Goal: Information Seeking & Learning: Learn about a topic

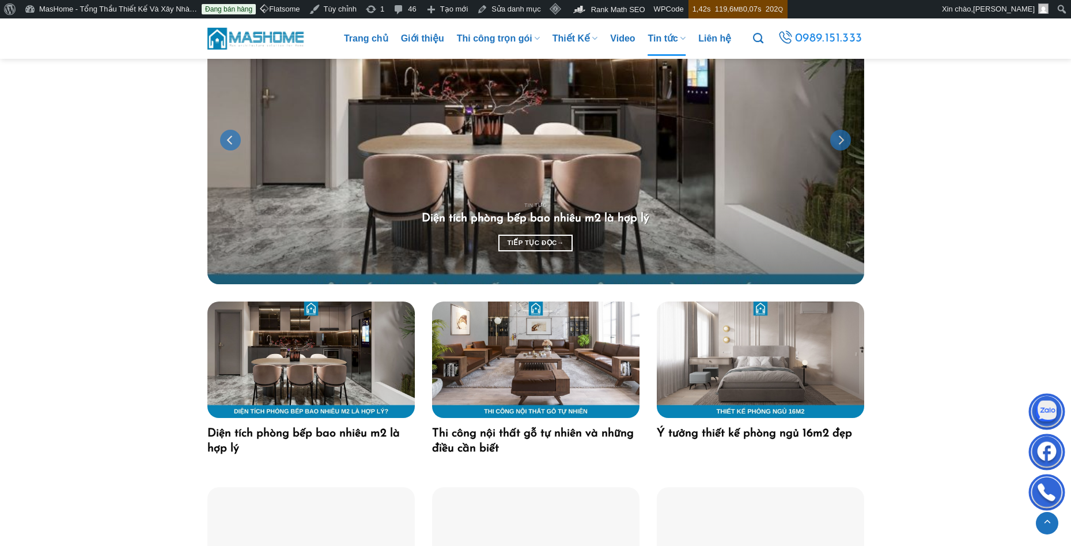
scroll to position [634, 0]
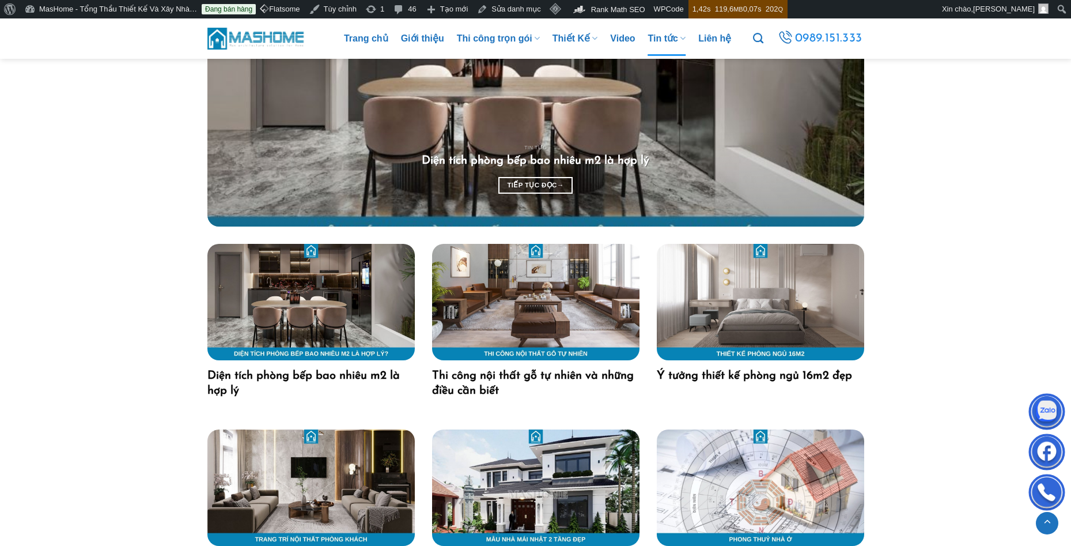
click at [256, 31] on img at bounding box center [256, 38] width 98 height 25
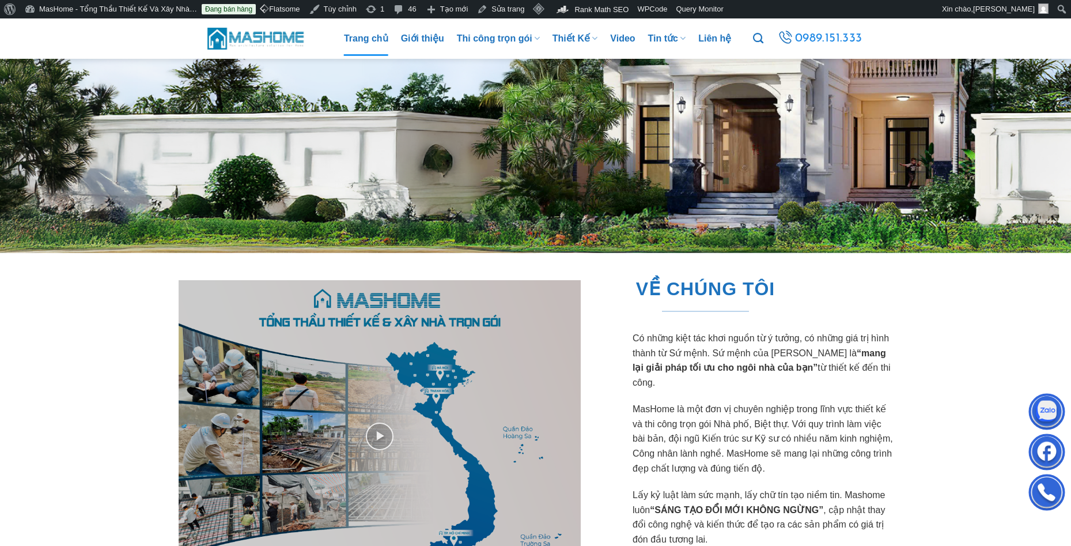
scroll to position [403, 0]
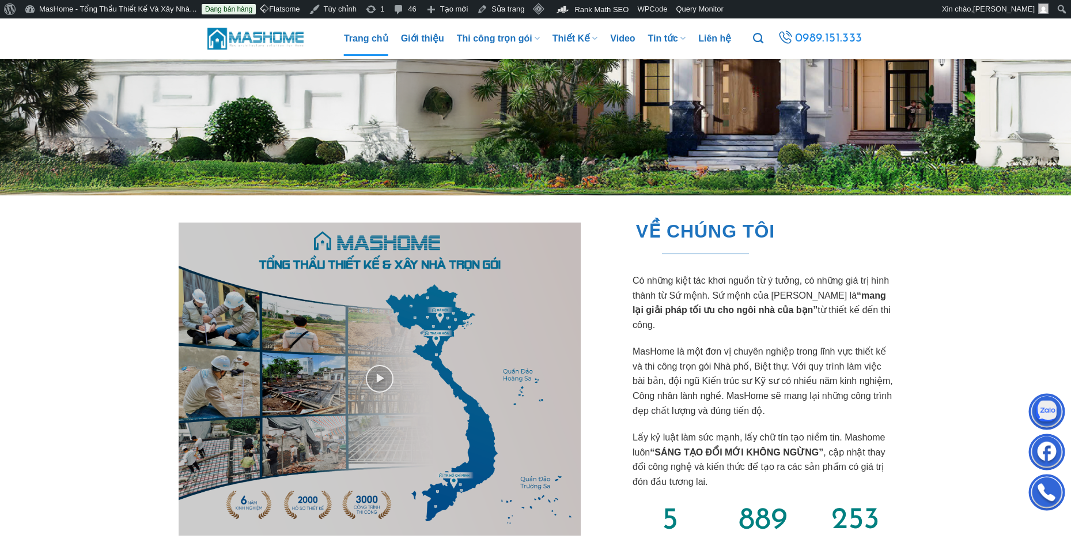
click at [657, 309] on strong "“mang lại giải pháp tối ưu cho ngôi nhà của bạn”" at bounding box center [760, 302] width 254 height 25
click at [671, 228] on span "VỀ CHÚNG TÔI" at bounding box center [705, 231] width 139 height 29
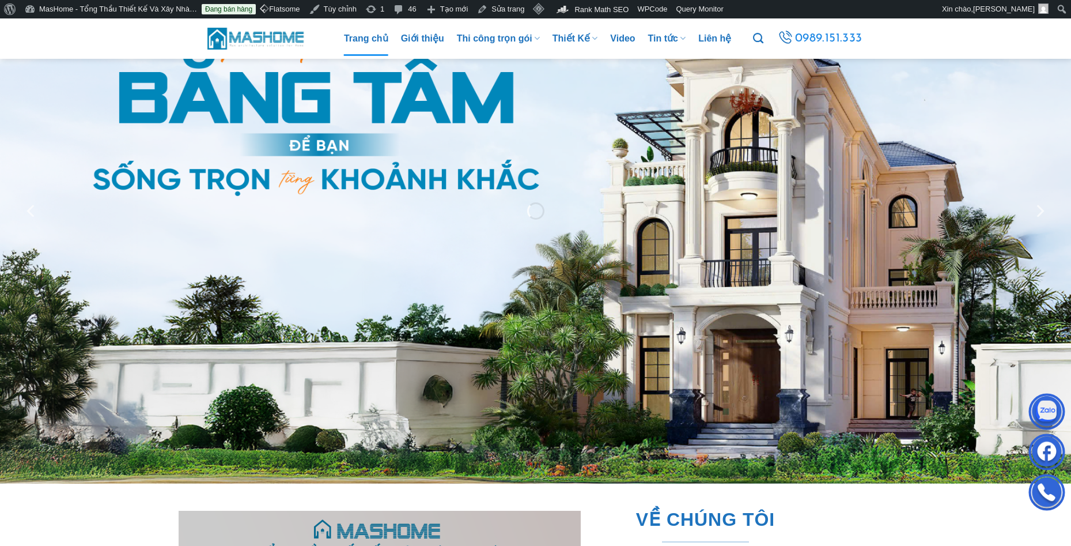
scroll to position [0, 0]
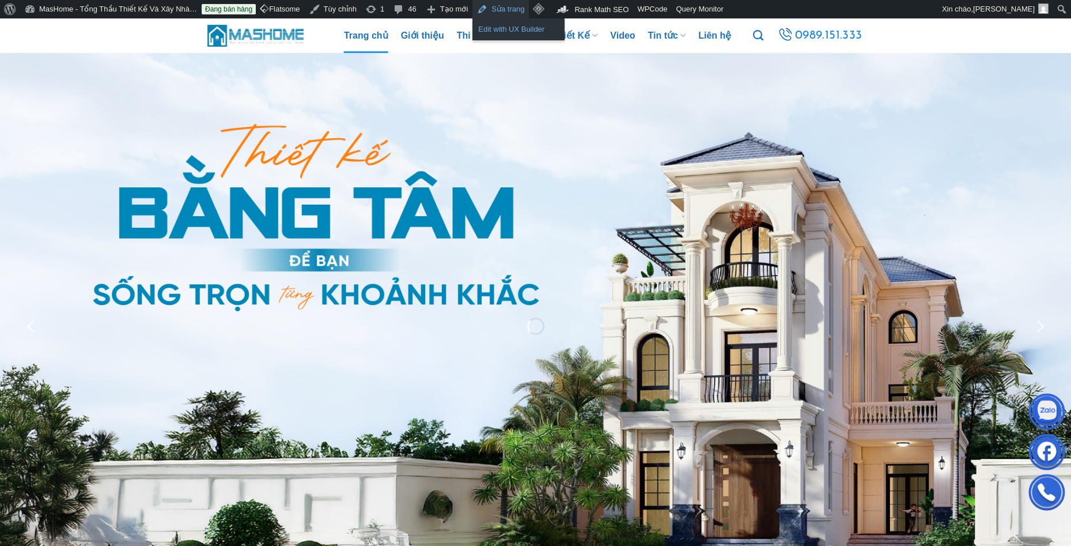
click at [496, 29] on link "Edit with UX Builder" at bounding box center [518, 29] width 92 height 15
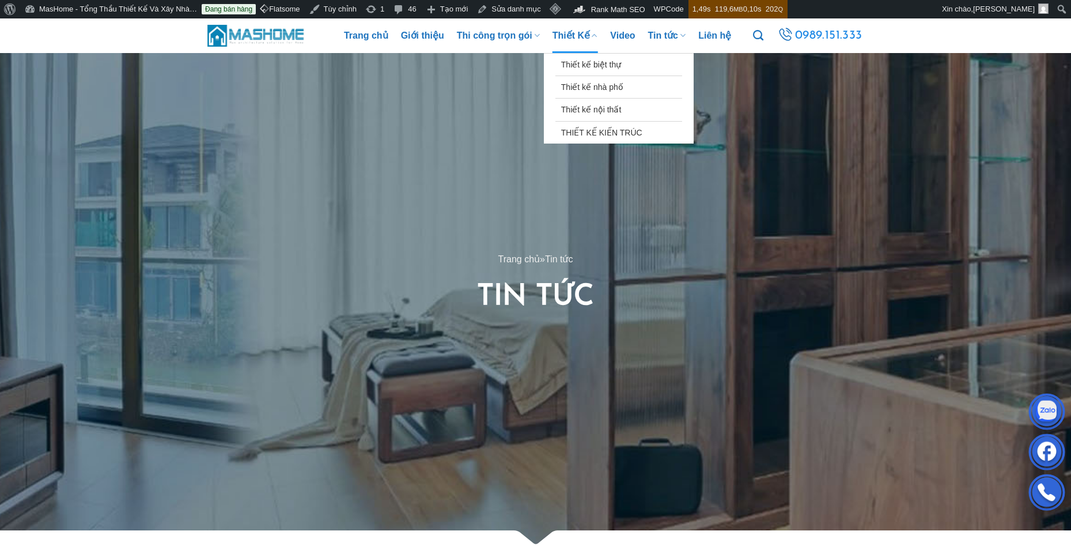
click at [579, 35] on link "Thiết Kế" at bounding box center [576, 35] width 46 height 35
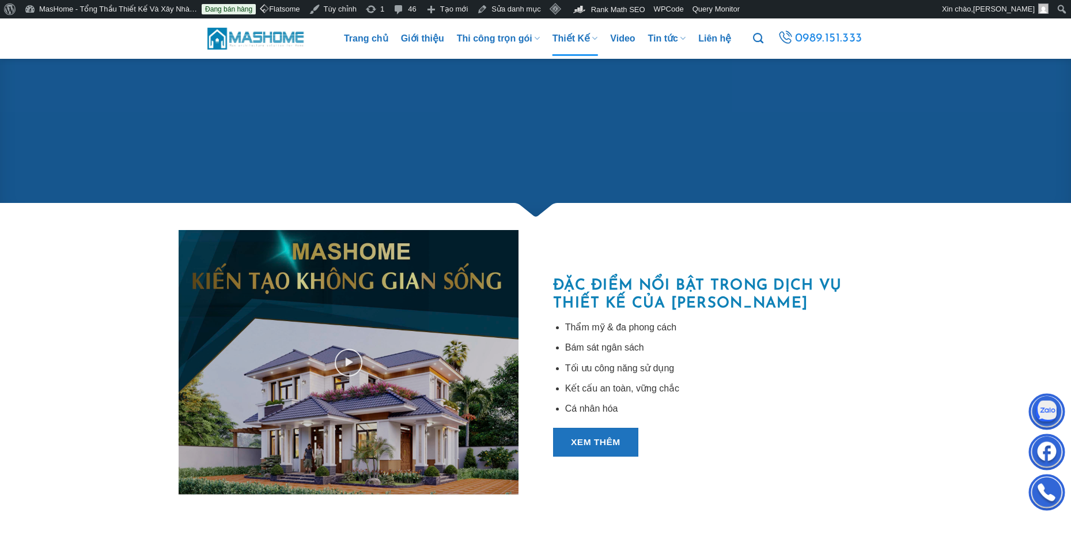
scroll to position [403, 0]
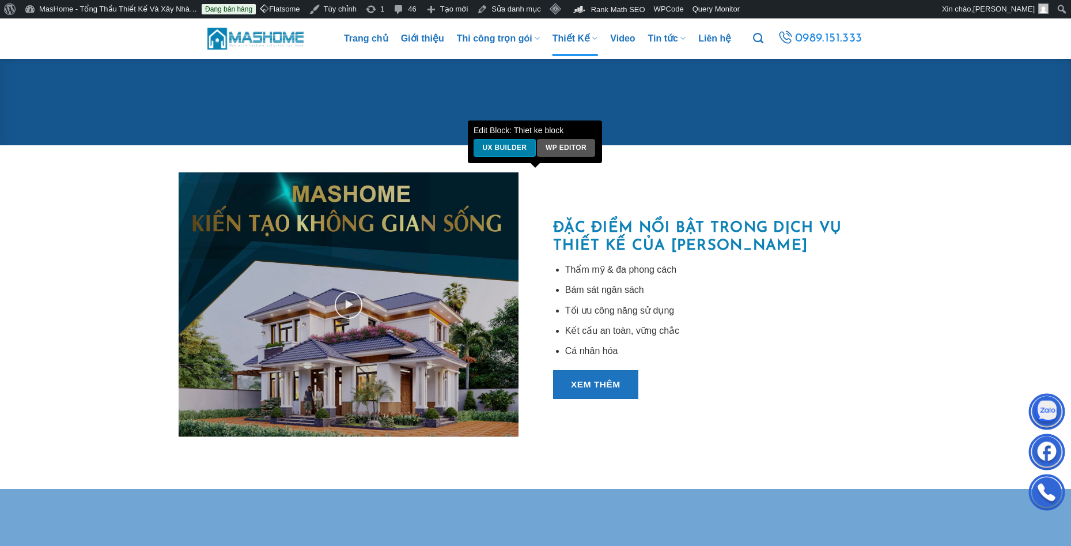
click at [508, 149] on link "UX Builder" at bounding box center [505, 148] width 62 height 18
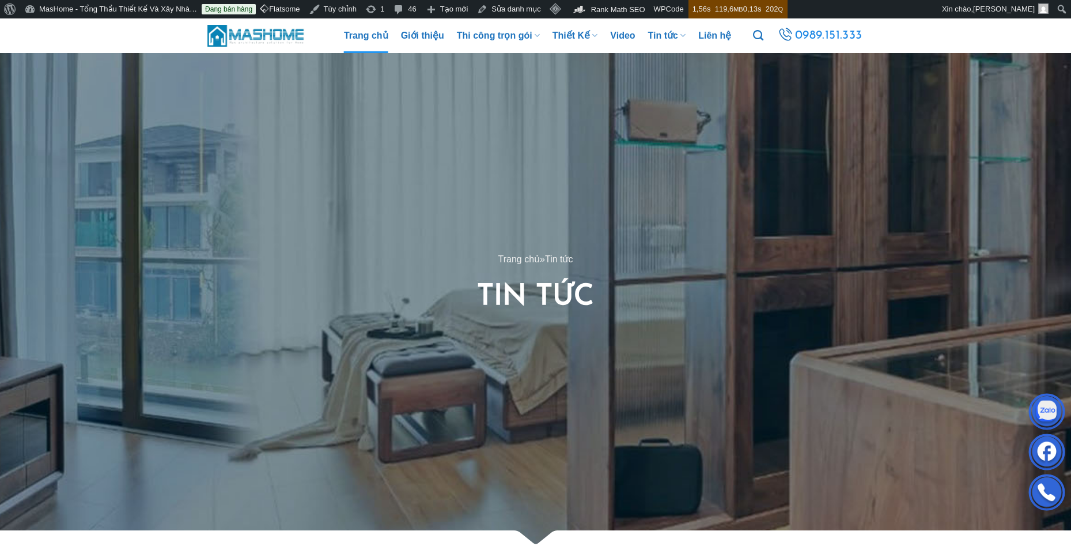
click at [370, 42] on link "Trang chủ" at bounding box center [366, 35] width 44 height 35
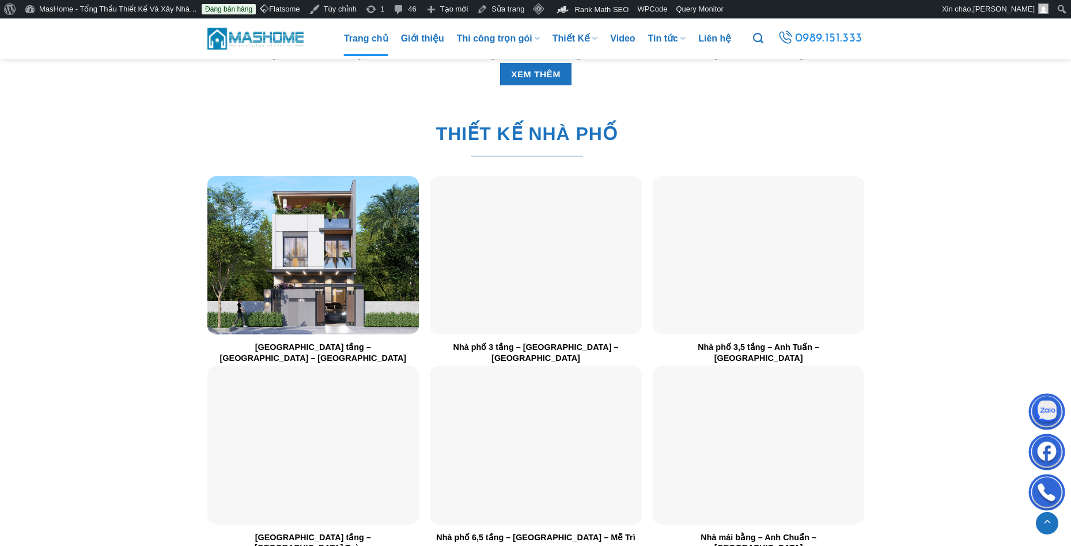
scroll to position [1728, 0]
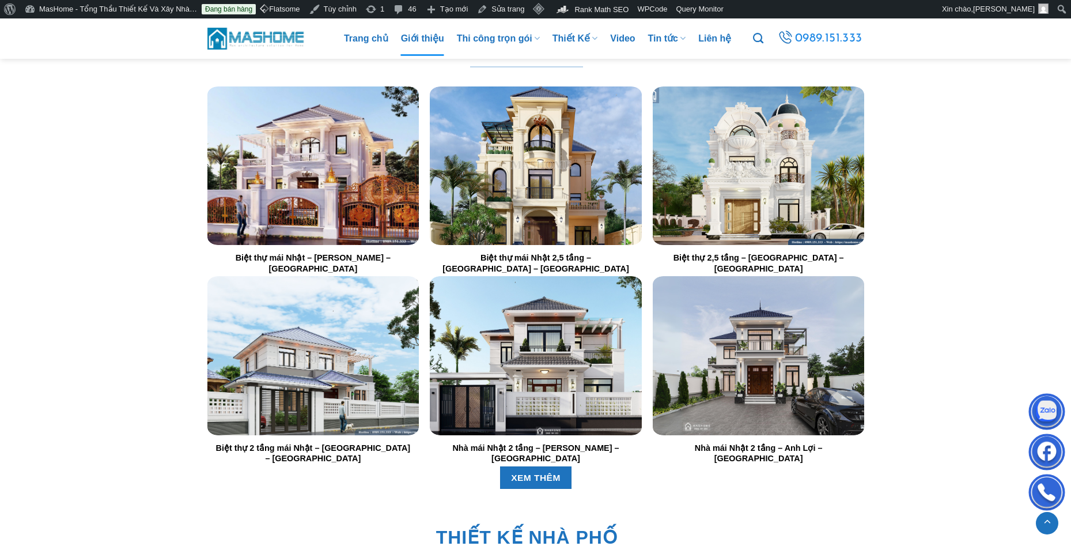
click at [419, 33] on link "Giới thiệu" at bounding box center [422, 38] width 43 height 35
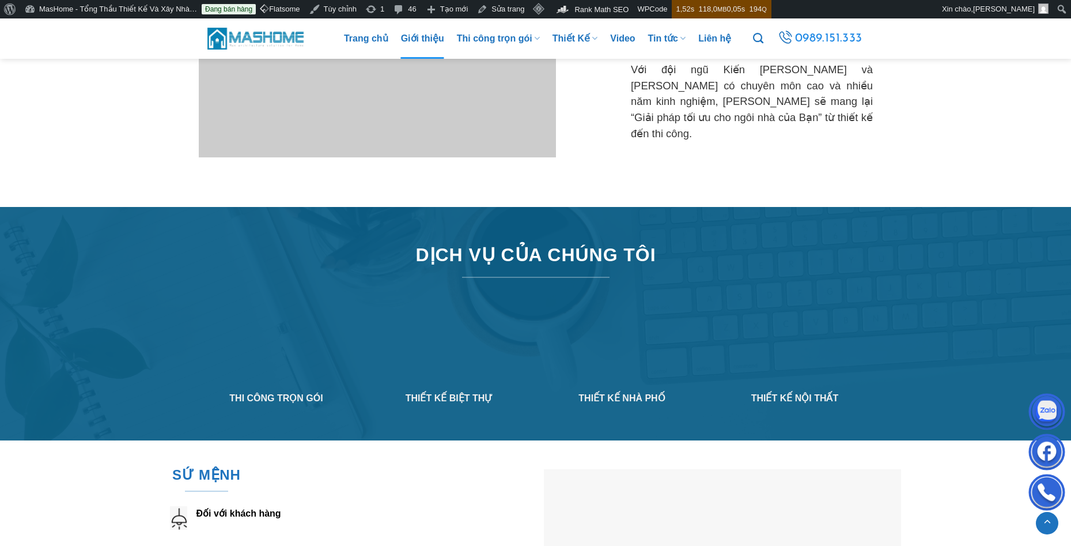
scroll to position [1268, 0]
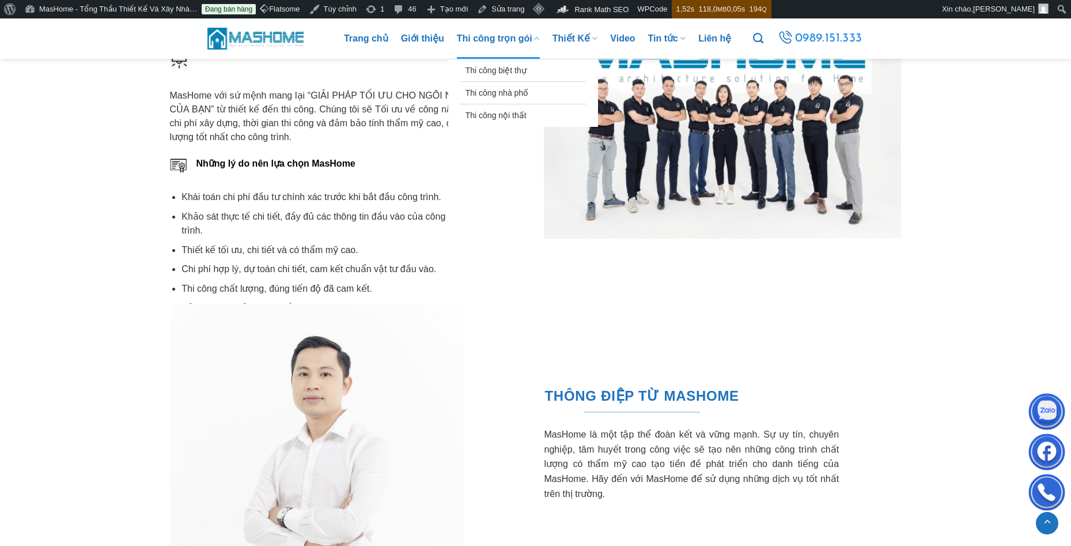
click at [502, 36] on link "Thi công trọn gói" at bounding box center [498, 38] width 83 height 40
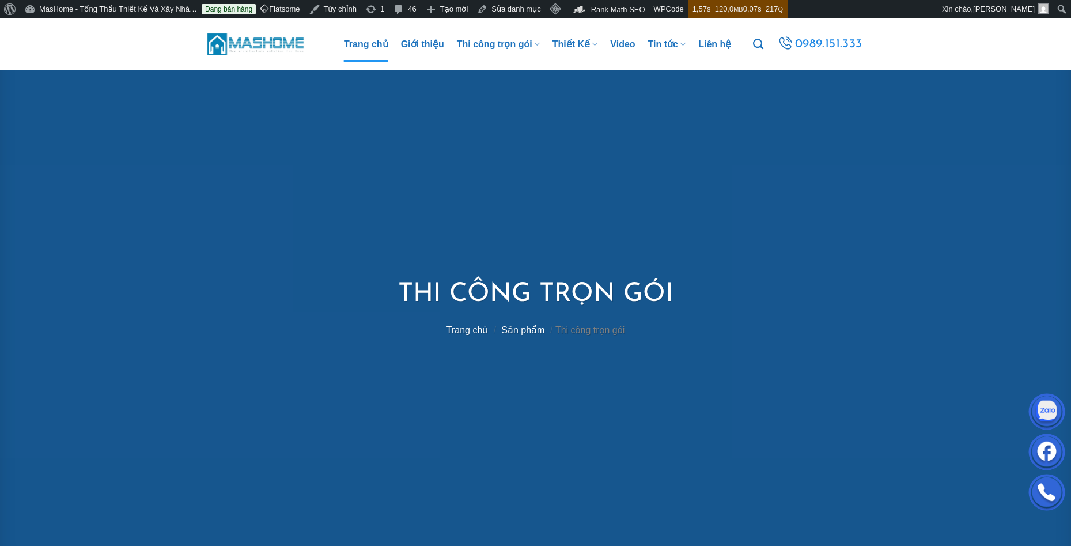
click at [368, 44] on link "Trang chủ" at bounding box center [366, 44] width 44 height 35
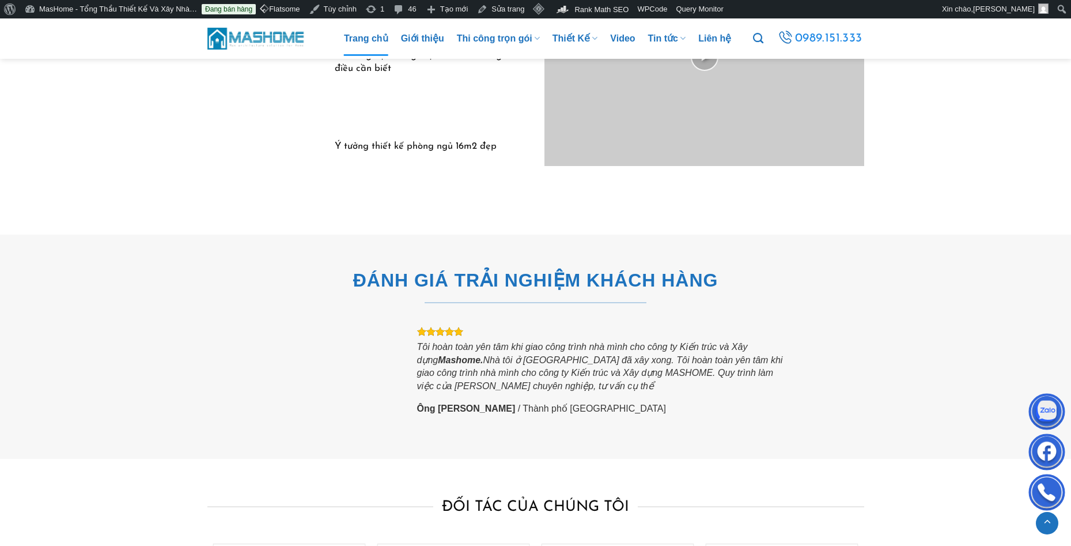
scroll to position [3467, 0]
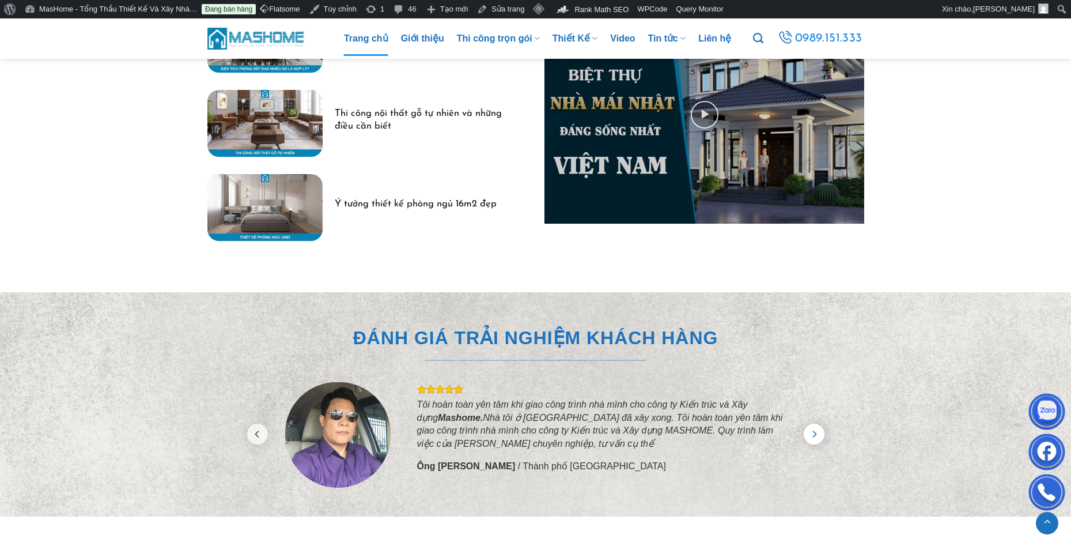
click at [815, 423] on icon "Next" at bounding box center [814, 433] width 21 height 21
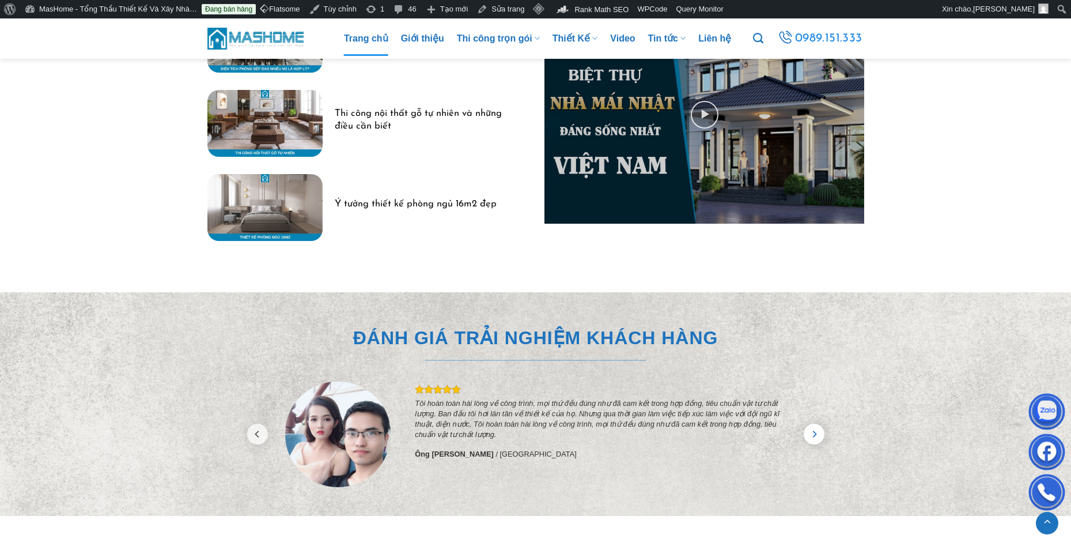
click at [816, 423] on icon "Next" at bounding box center [814, 433] width 21 height 21
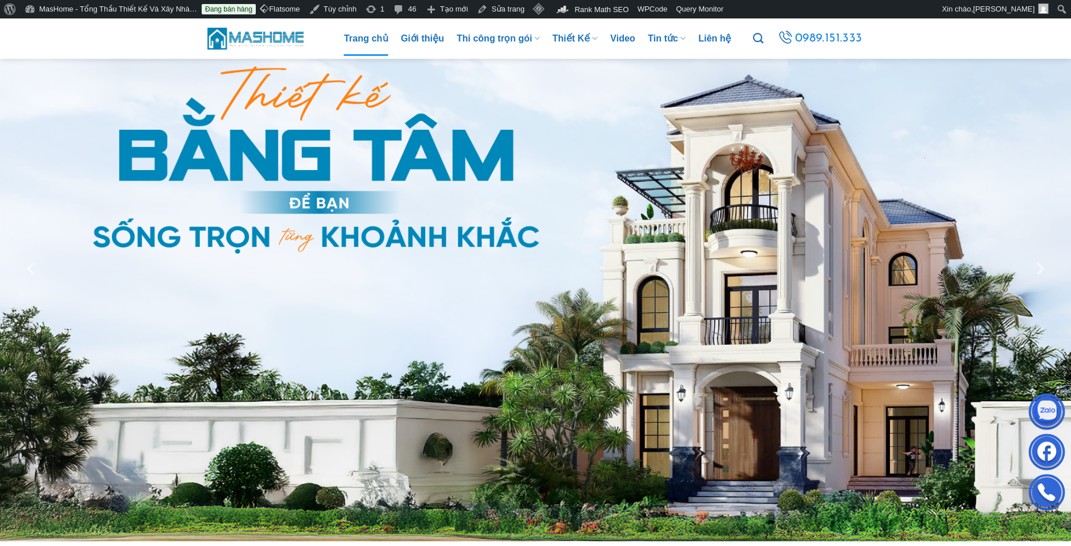
scroll to position [0, 0]
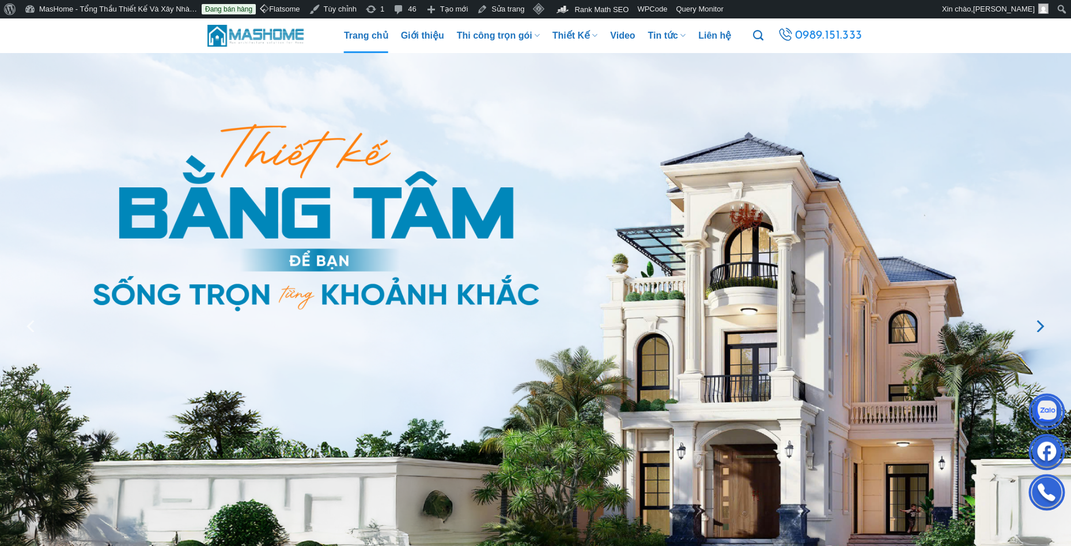
click at [1042, 329] on icon "Next" at bounding box center [1039, 326] width 21 height 21
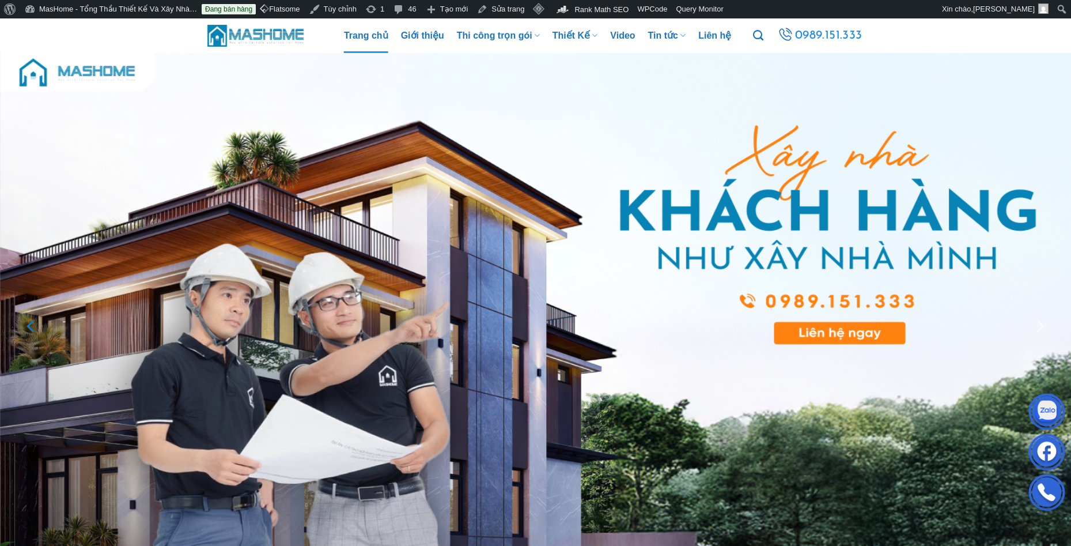
click at [29, 316] on icon "Previous" at bounding box center [31, 326] width 21 height 21
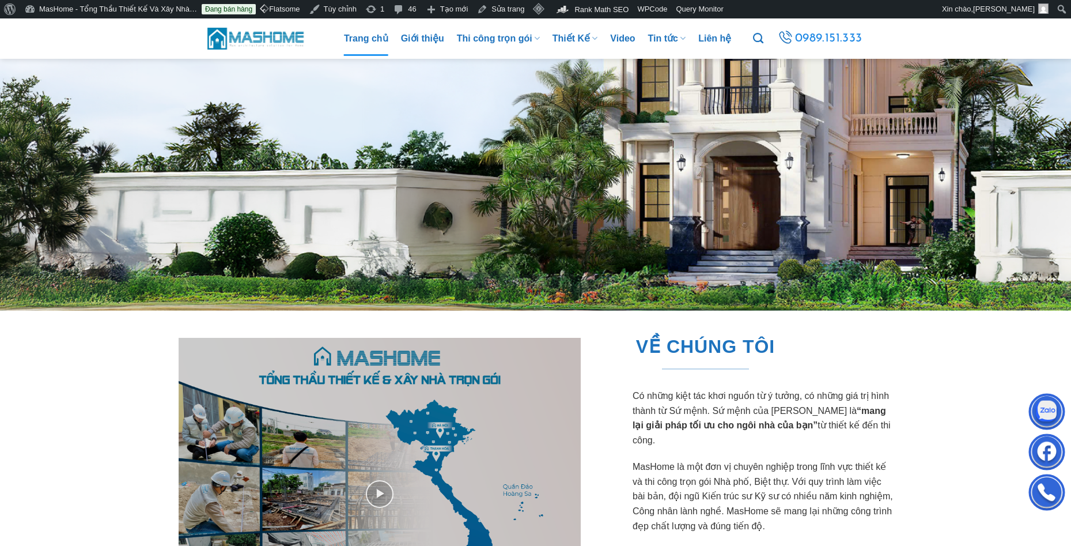
scroll to position [576, 0]
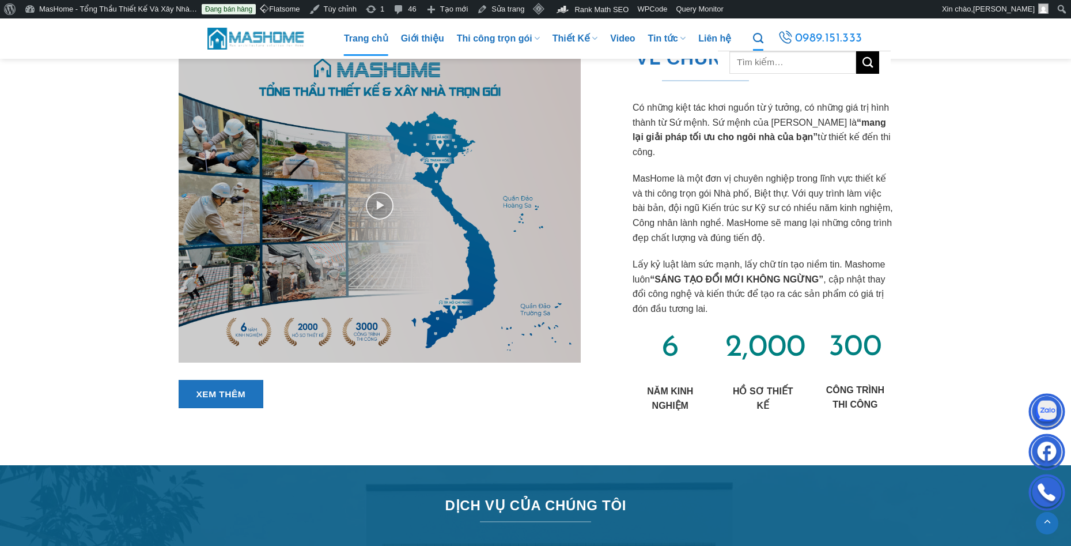
click at [760, 36] on icon "Tìm kiếm" at bounding box center [758, 38] width 10 height 13
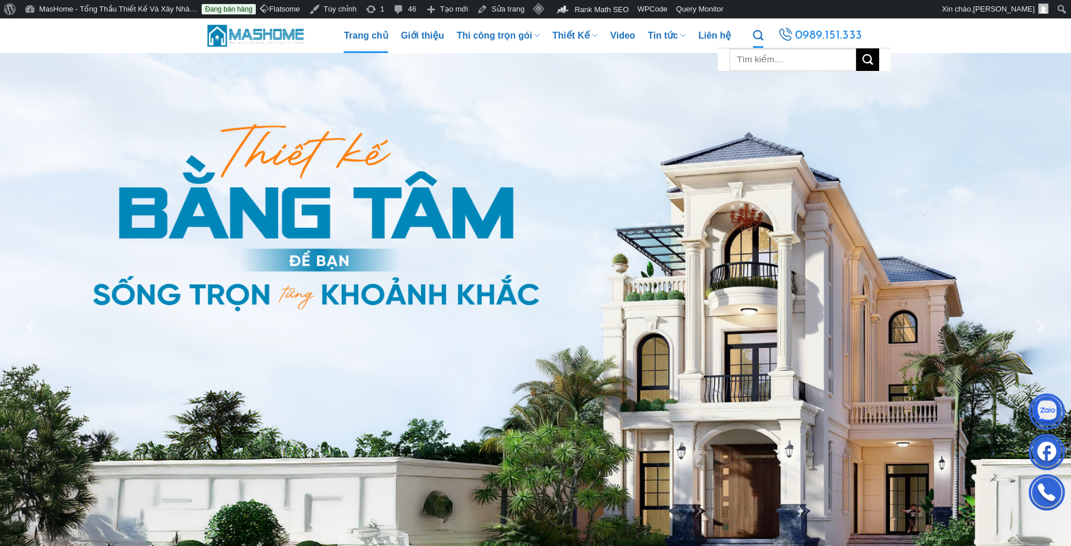
click at [758, 43] on link "Tìm kiếm" at bounding box center [758, 36] width 10 height 24
click at [760, 58] on input "Tìm kiếm:" at bounding box center [792, 59] width 127 height 22
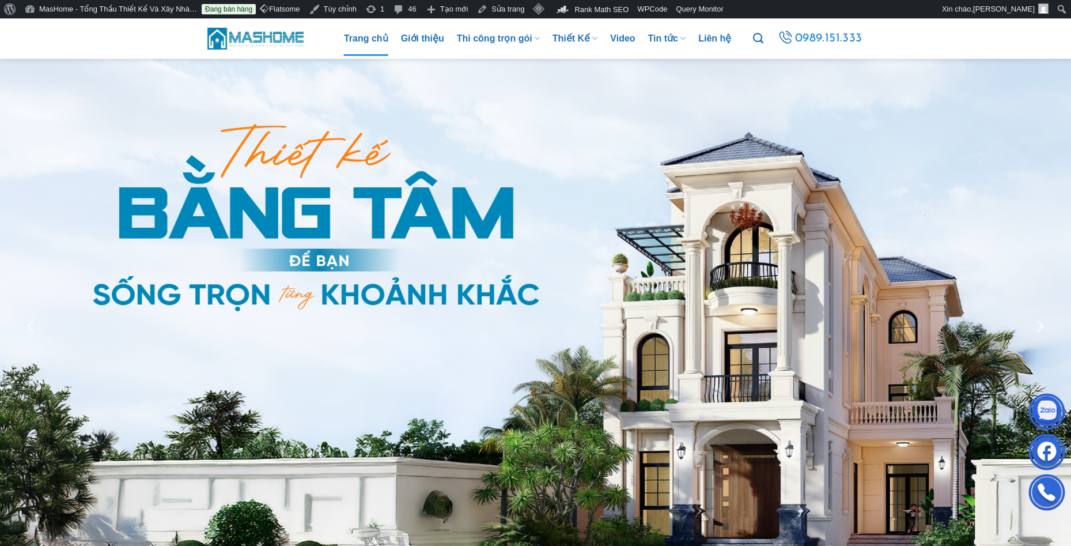
scroll to position [426, 0]
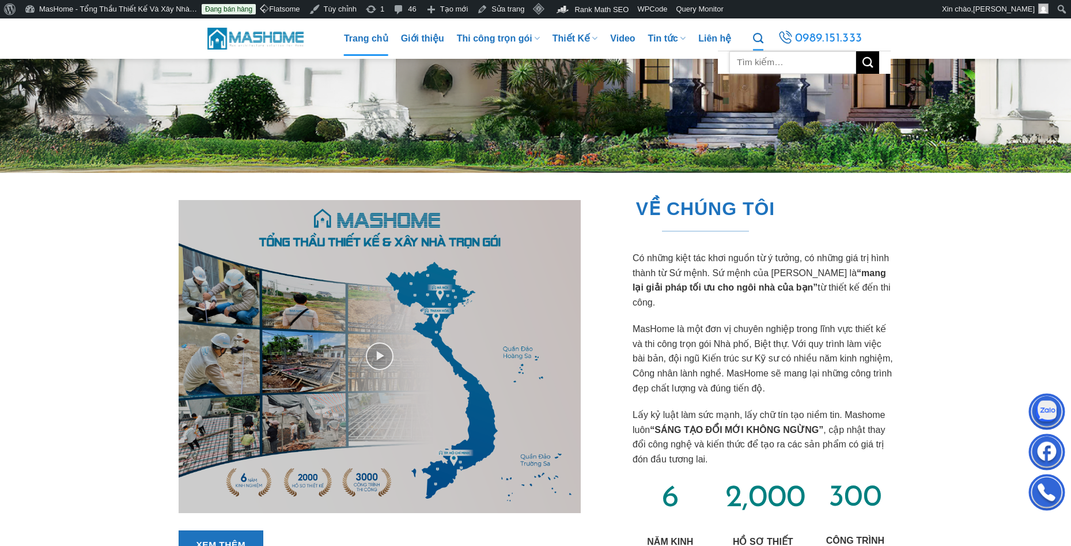
click at [757, 62] on input "Tìm kiếm:" at bounding box center [792, 62] width 127 height 22
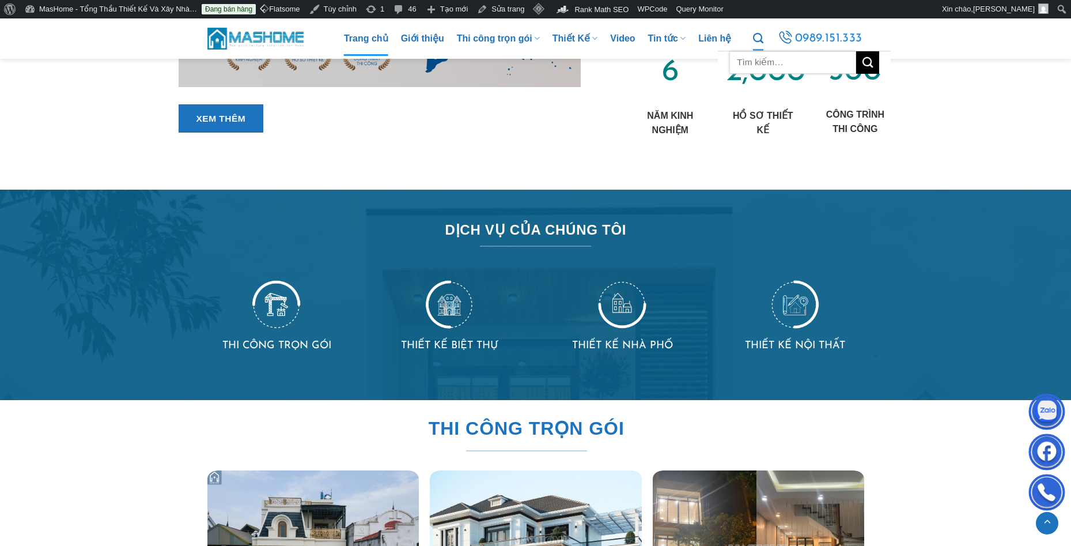
click at [759, 56] on input "Tìm kiếm:" at bounding box center [792, 62] width 127 height 22
click at [803, 137] on div "2,000 HỒ SƠ THIẾT KẾ" at bounding box center [762, 103] width 93 height 103
click at [761, 61] on input "Tìm kiếm:" at bounding box center [792, 62] width 127 height 22
click at [761, 37] on icon "Tìm kiếm" at bounding box center [758, 38] width 10 height 13
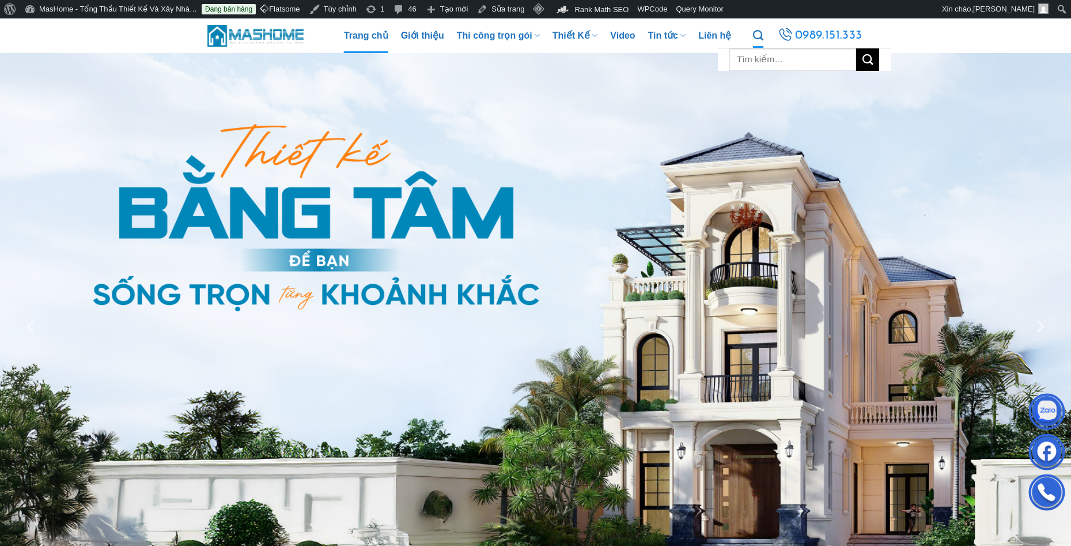
click at [756, 33] on icon "Tìm kiếm" at bounding box center [758, 35] width 10 height 13
click at [765, 60] on input "Tìm kiếm:" at bounding box center [792, 59] width 127 height 22
click at [759, 33] on icon "Tìm kiếm" at bounding box center [758, 35] width 10 height 13
click at [761, 56] on input "Tìm kiếm:" at bounding box center [792, 59] width 127 height 22
type input "thịnh"
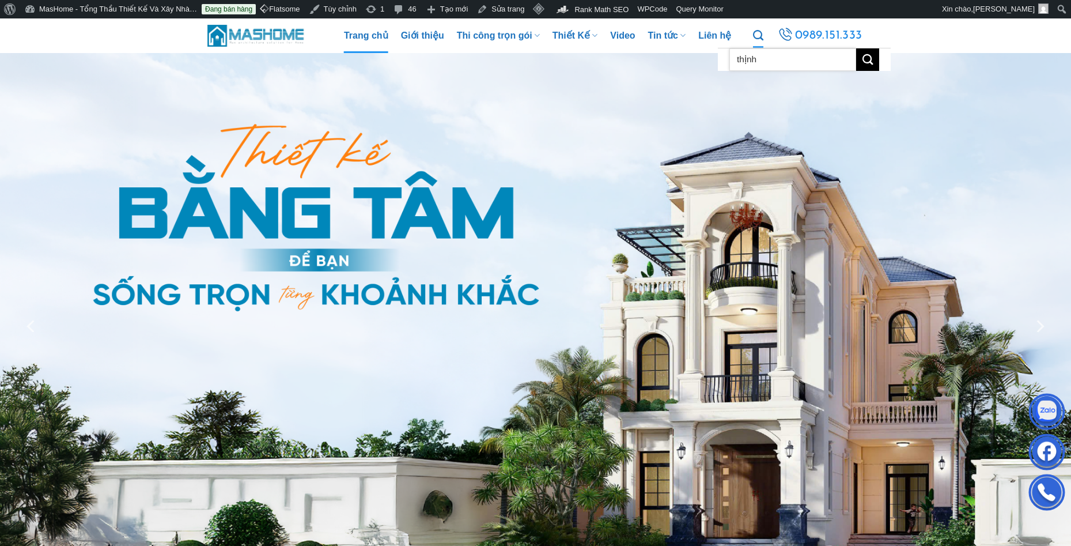
click at [856, 48] on button "Gửi" at bounding box center [867, 59] width 23 height 22
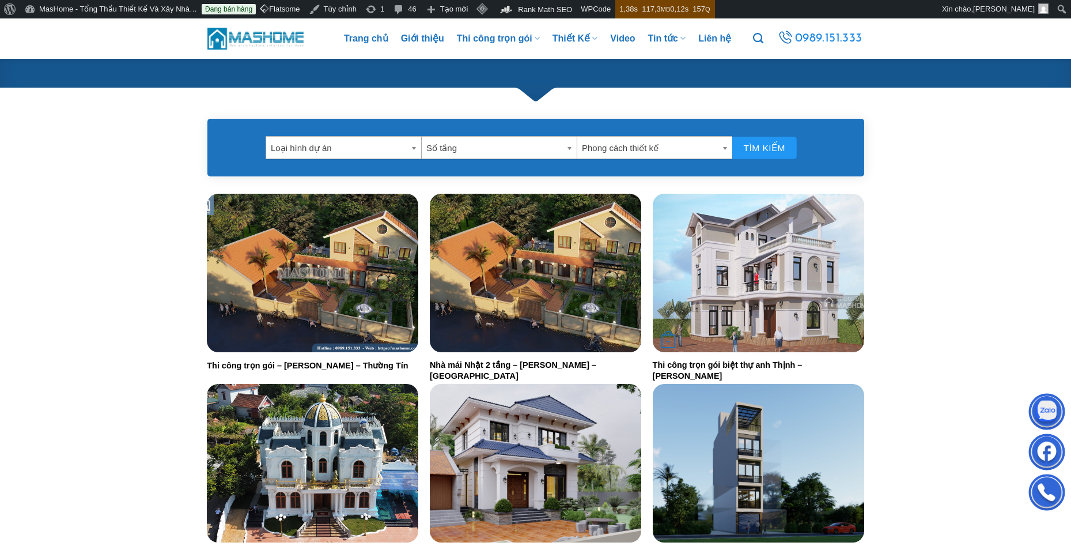
scroll to position [519, 0]
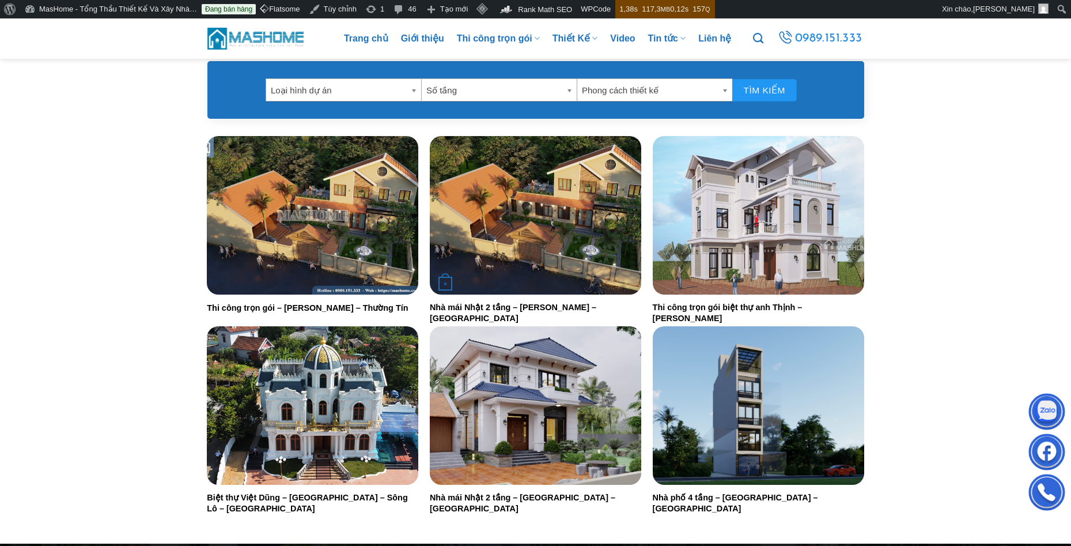
click at [568, 239] on img "Nhà mái Nhật 2 tầng - Anh Thịnh - Thường Tín" at bounding box center [535, 215] width 211 height 158
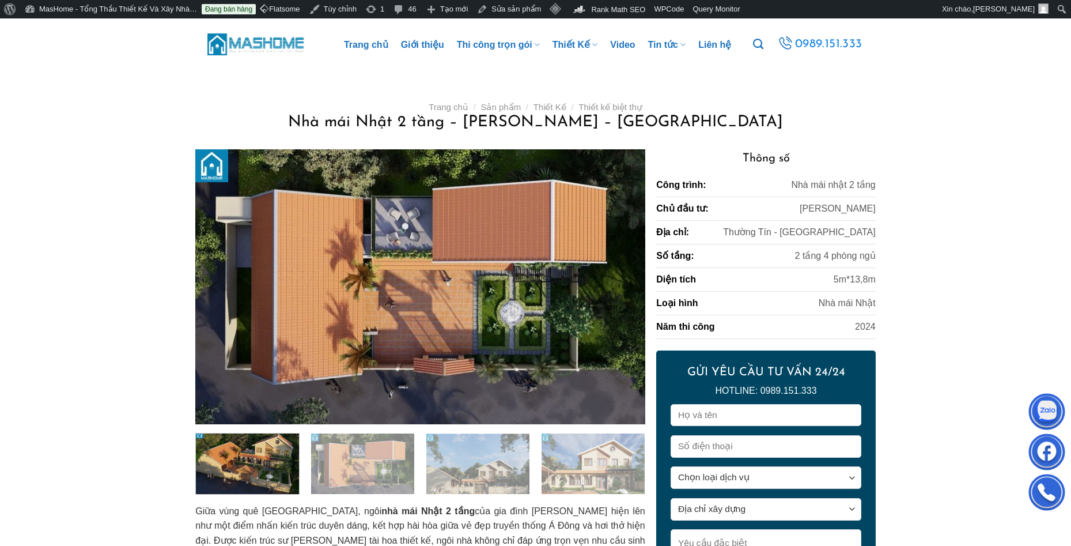
scroll to position [173, 0]
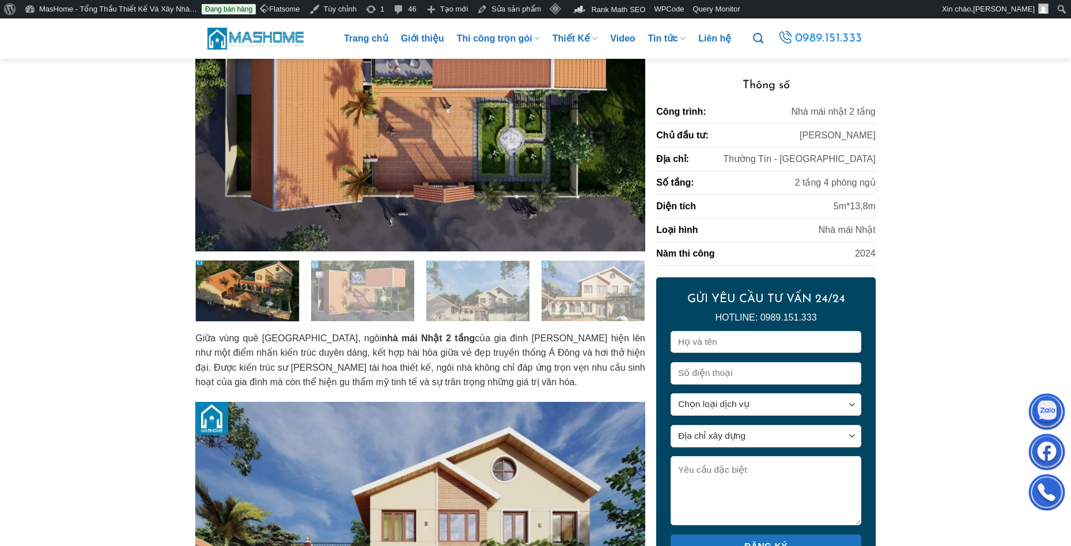
click at [342, 116] on img at bounding box center [419, 113] width 449 height 275
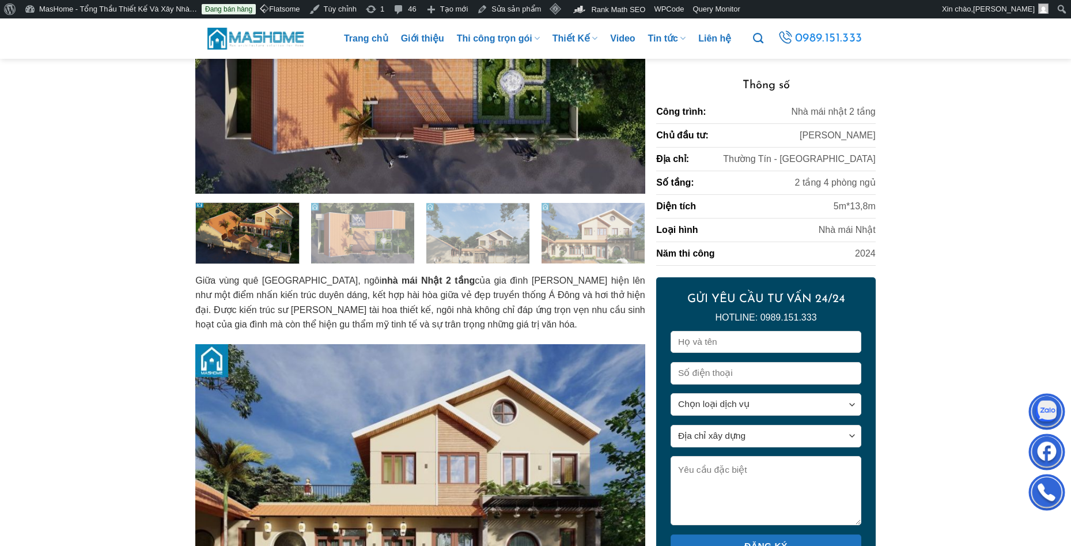
click at [242, 235] on img at bounding box center [247, 231] width 103 height 63
click at [275, 243] on img at bounding box center [247, 231] width 103 height 63
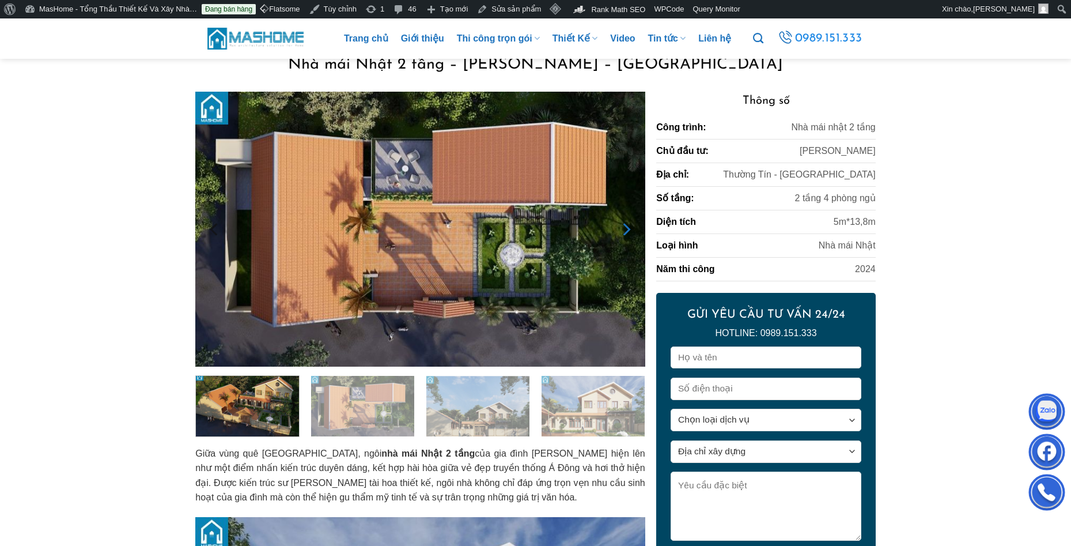
click at [621, 222] on icon "Next" at bounding box center [625, 229] width 21 height 21
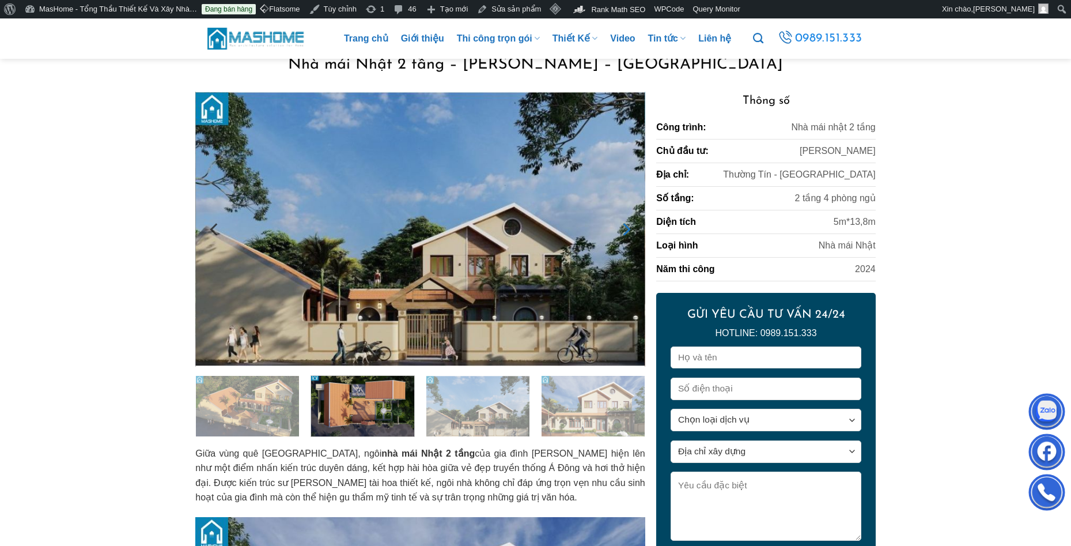
click at [624, 228] on icon "Next" at bounding box center [625, 229] width 21 height 21
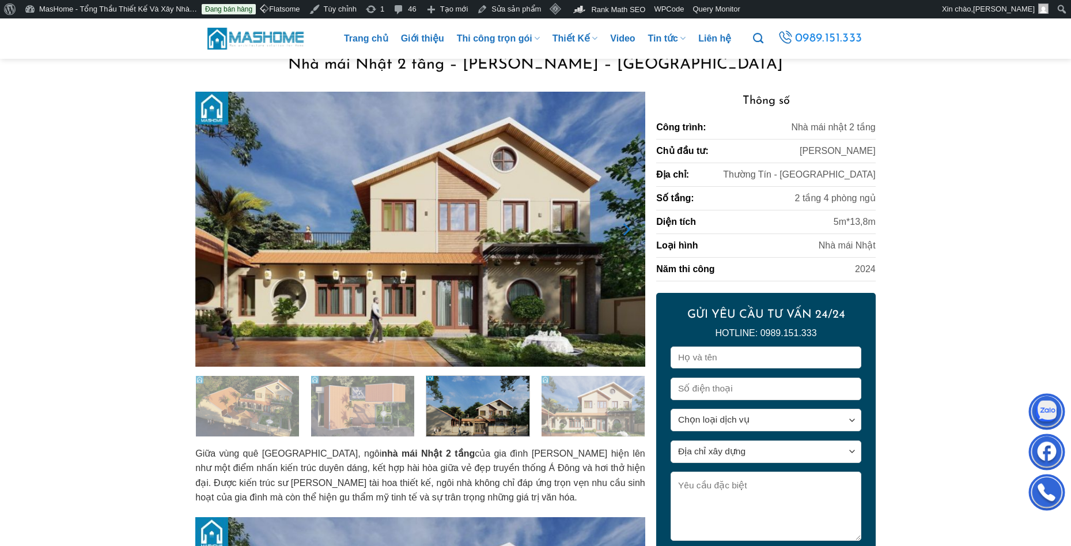
click at [624, 228] on icon "Next" at bounding box center [625, 229] width 21 height 21
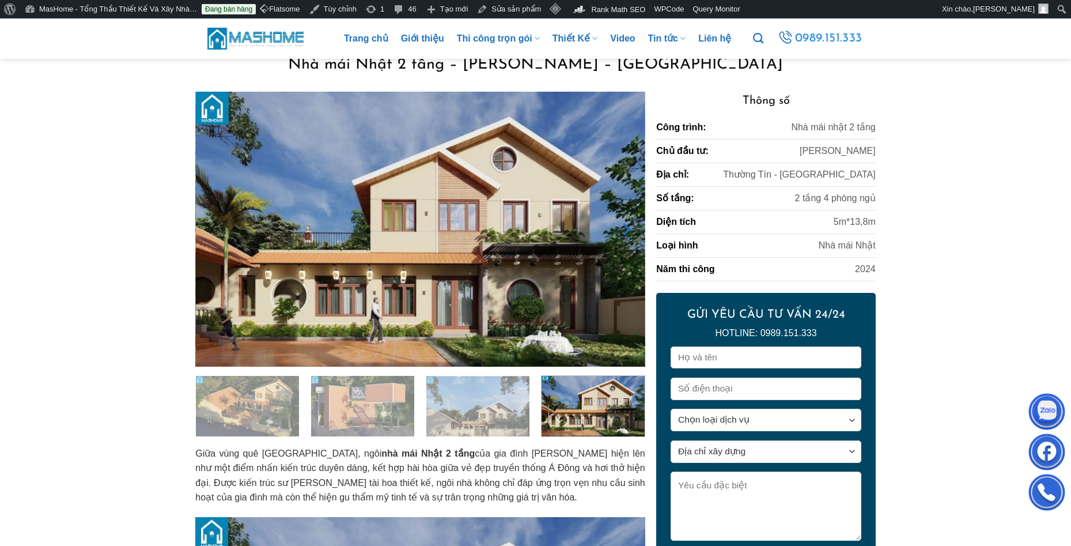
click at [624, 228] on icon "Next" at bounding box center [625, 229] width 21 height 21
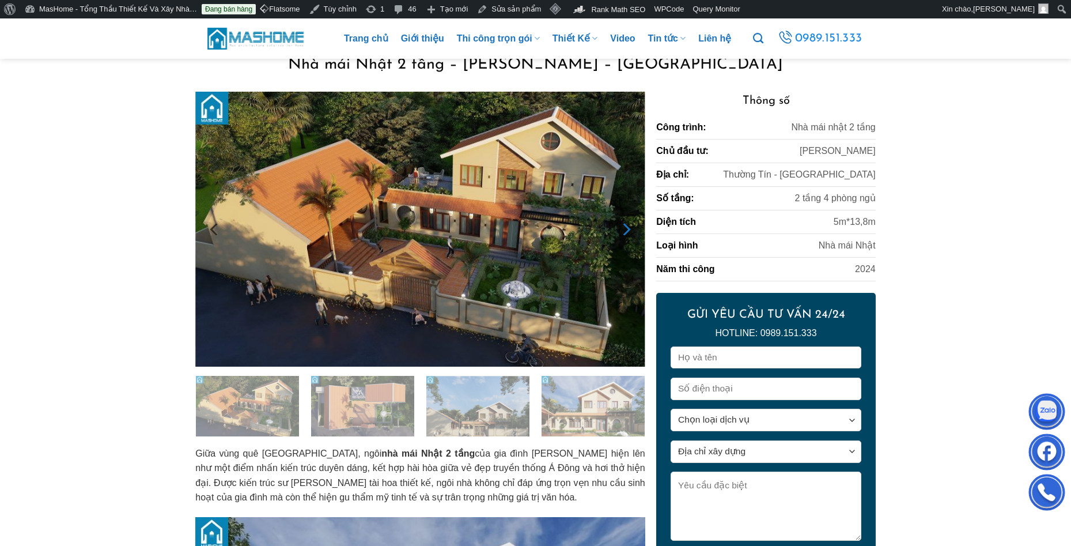
click at [624, 228] on icon "Next" at bounding box center [625, 229] width 21 height 21
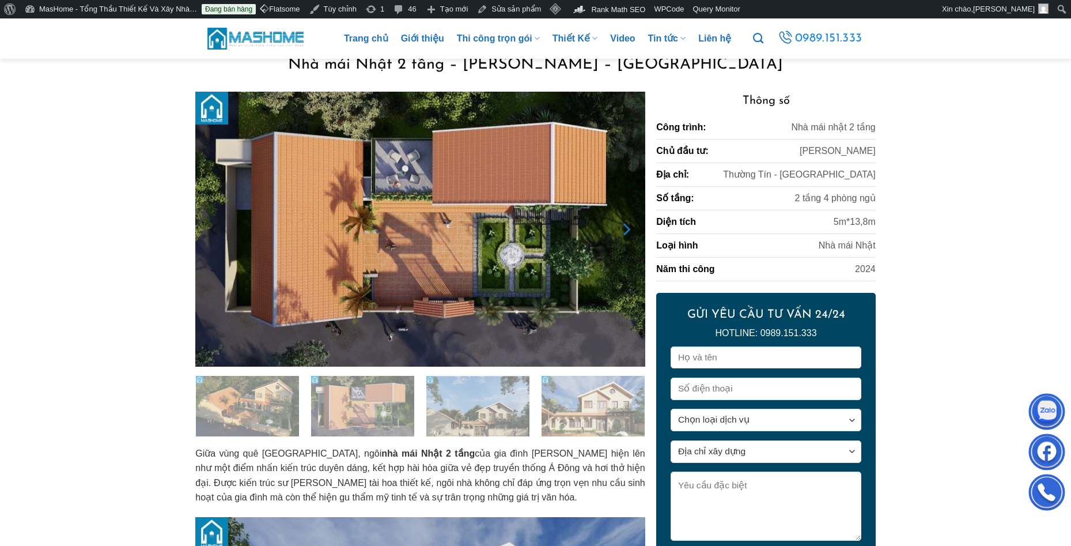
click at [624, 228] on icon "Next" at bounding box center [625, 229] width 21 height 21
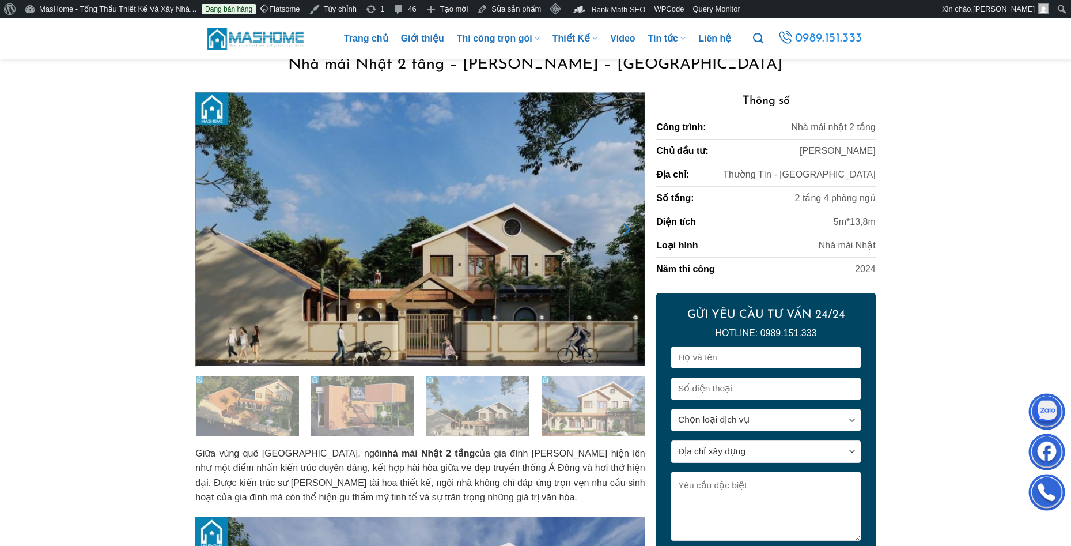
click at [624, 228] on icon "Next" at bounding box center [625, 229] width 21 height 21
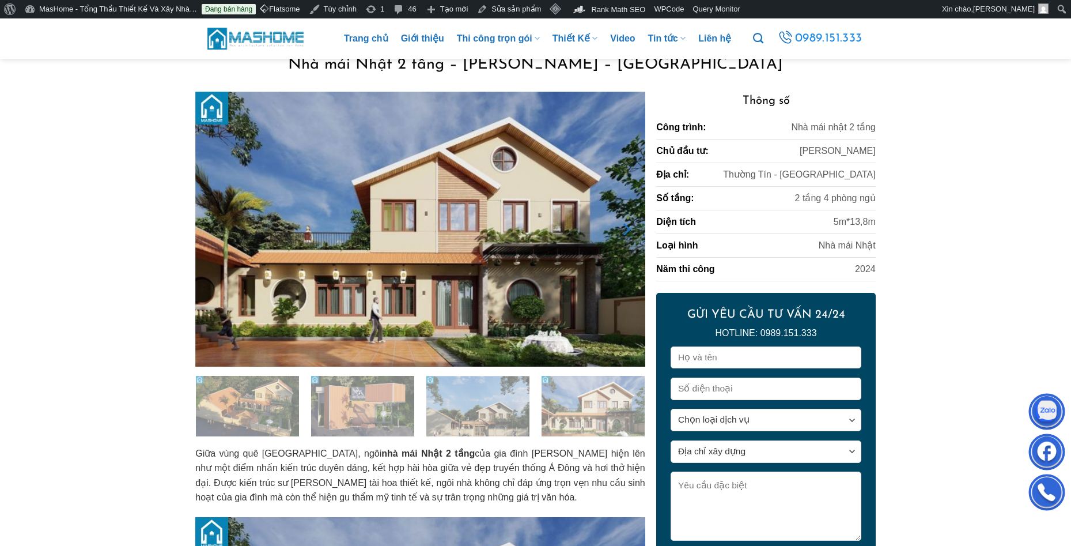
click at [630, 229] on icon "Next" at bounding box center [626, 229] width 7 height 13
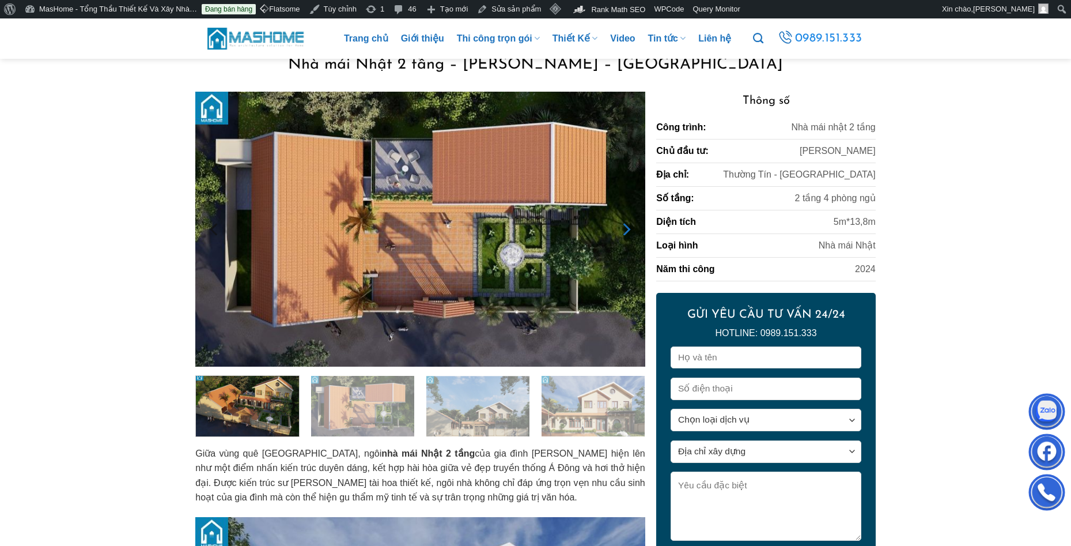
click at [627, 229] on icon "Next" at bounding box center [625, 229] width 21 height 21
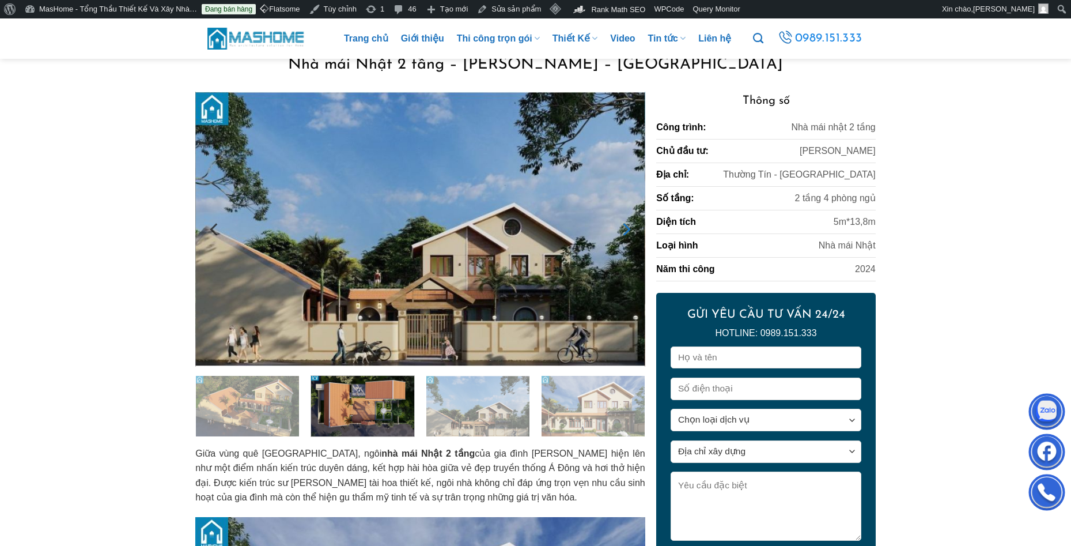
click at [627, 229] on icon "Next" at bounding box center [625, 229] width 21 height 21
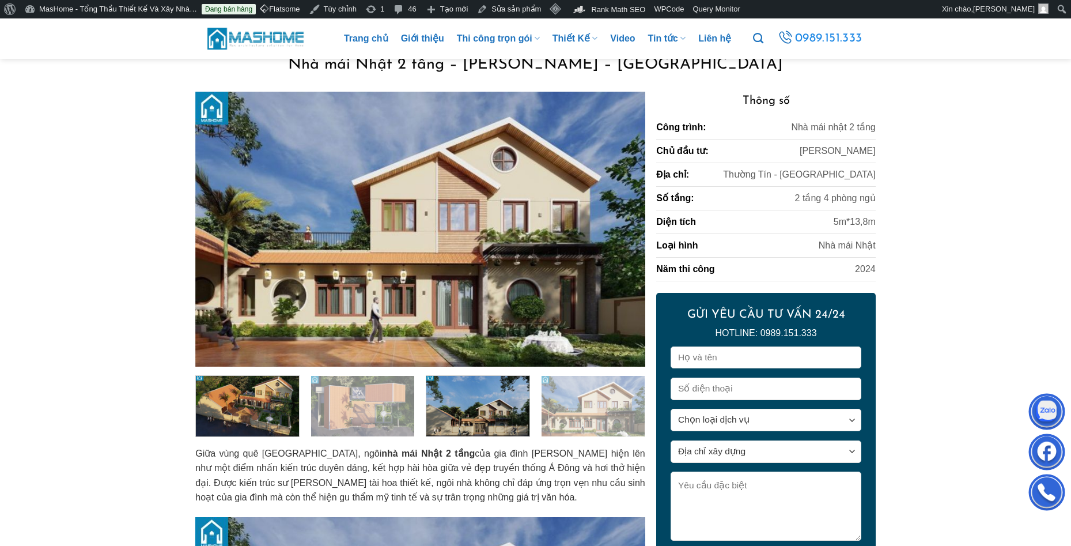
click at [260, 427] on img at bounding box center [247, 404] width 103 height 63
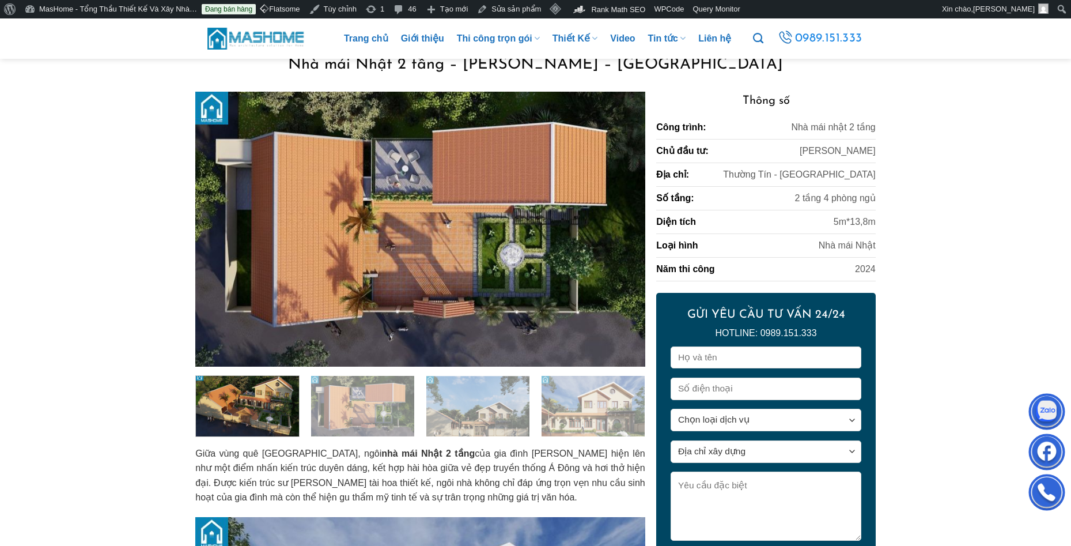
click at [262, 424] on img at bounding box center [247, 404] width 103 height 63
click at [621, 216] on button "Next" at bounding box center [625, 229] width 21 height 55
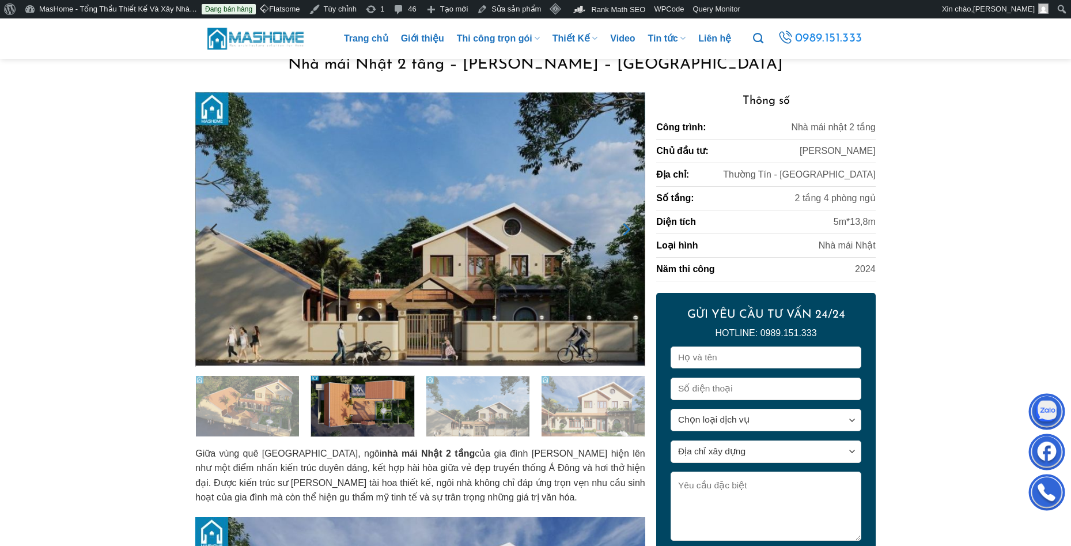
click at [621, 216] on button "Next" at bounding box center [625, 229] width 21 height 55
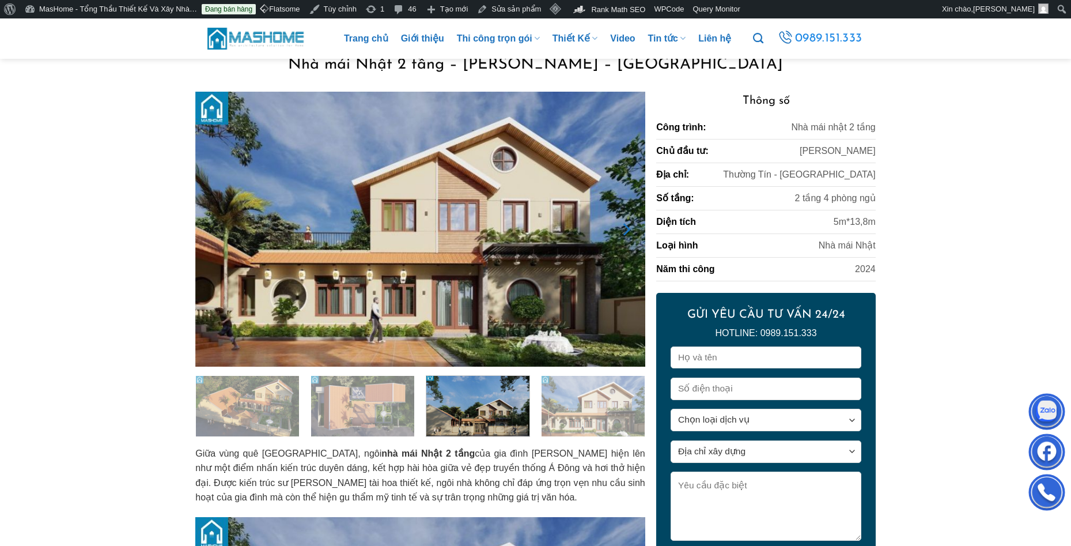
click at [629, 222] on icon "Next" at bounding box center [625, 229] width 21 height 21
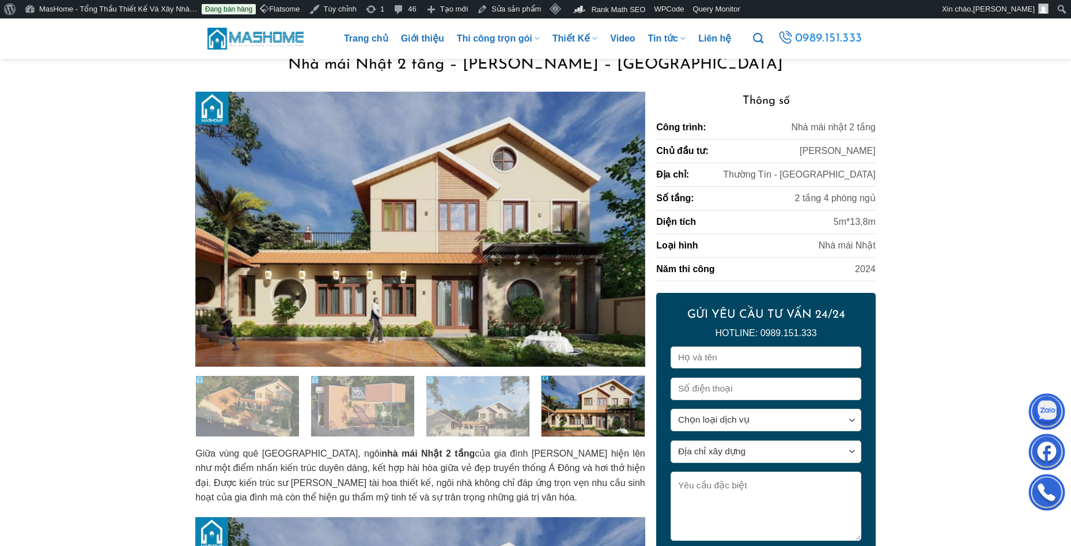
click at [629, 222] on icon "Next" at bounding box center [625, 229] width 21 height 21
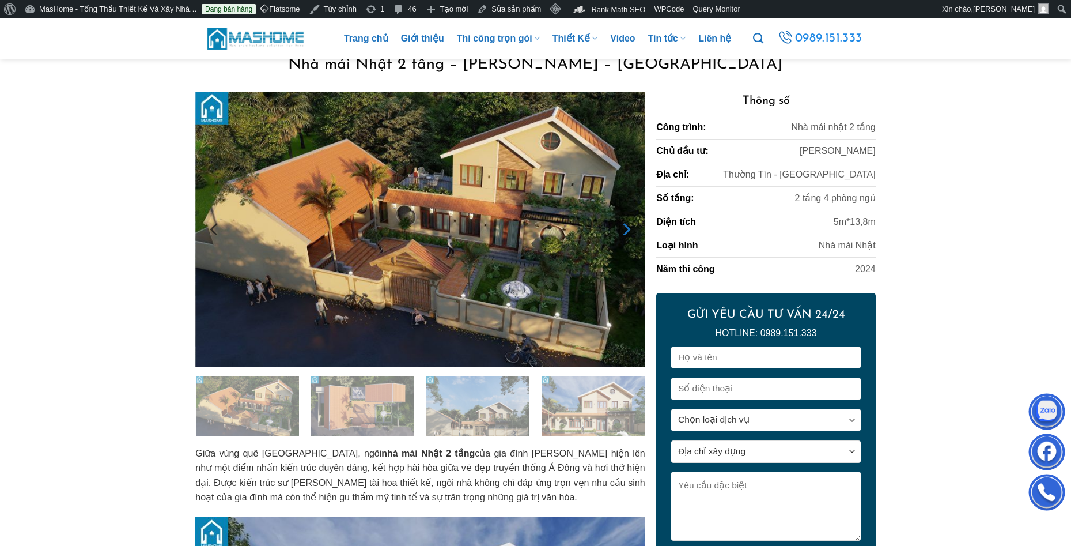
click at [630, 225] on icon "Next" at bounding box center [625, 229] width 21 height 21
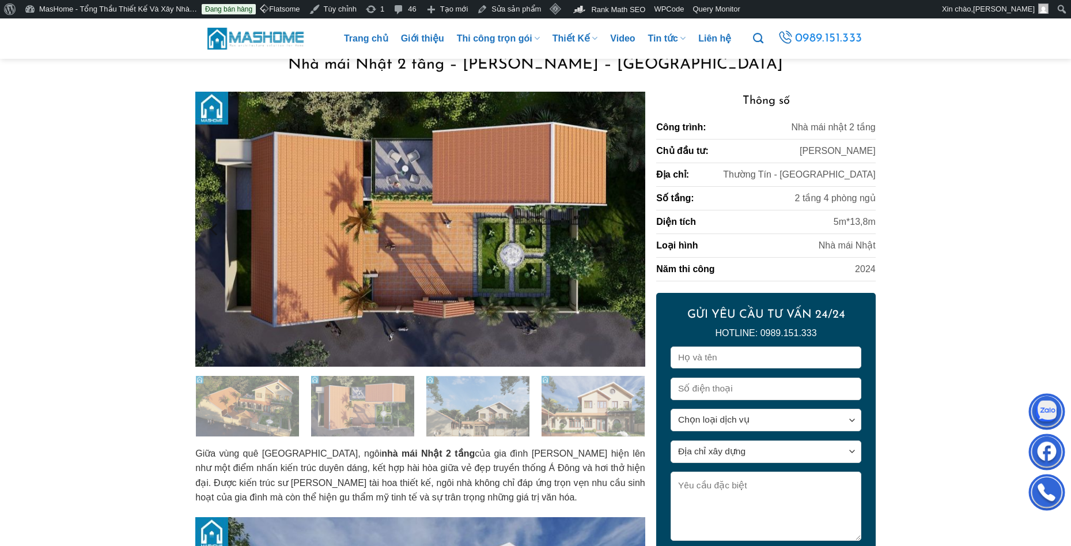
click at [197, 264] on img at bounding box center [419, 229] width 449 height 275
click at [201, 244] on img at bounding box center [419, 229] width 449 height 275
click at [614, 238] on img at bounding box center [419, 229] width 449 height 275
click at [625, 233] on icon "Next" at bounding box center [626, 229] width 7 height 13
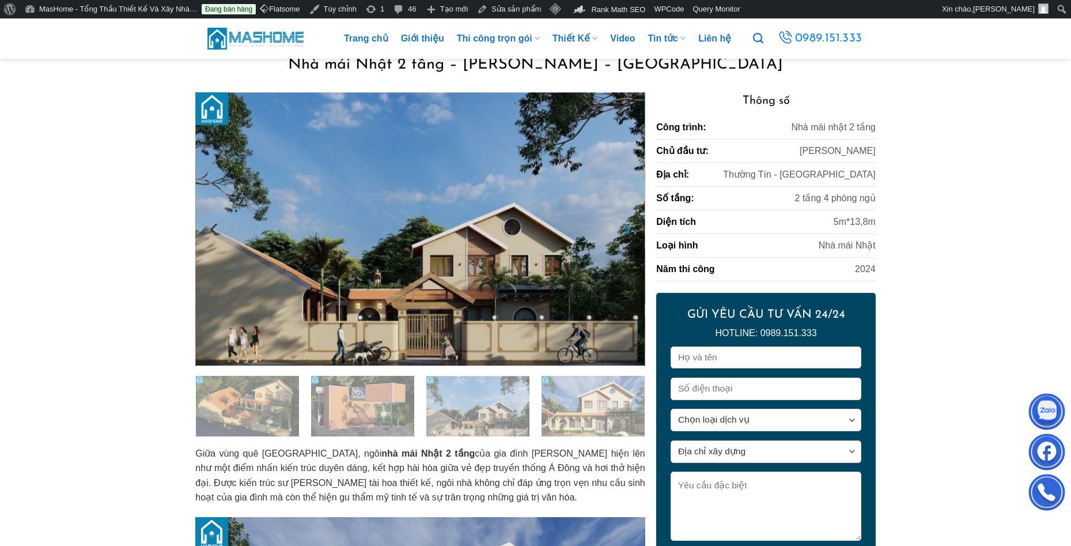
click at [626, 230] on icon "Next" at bounding box center [625, 229] width 21 height 21
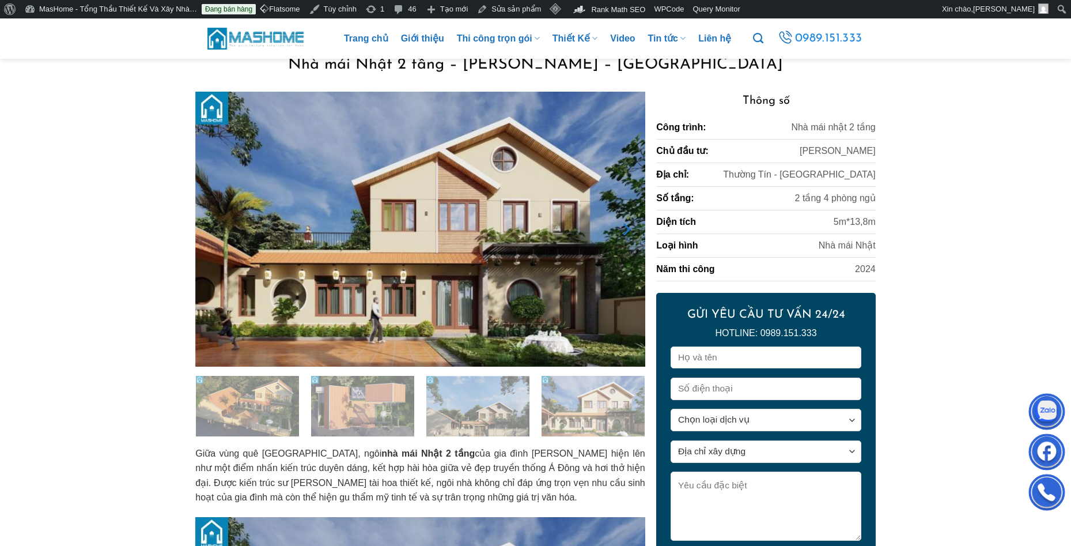
click at [626, 230] on icon "Next" at bounding box center [625, 229] width 21 height 21
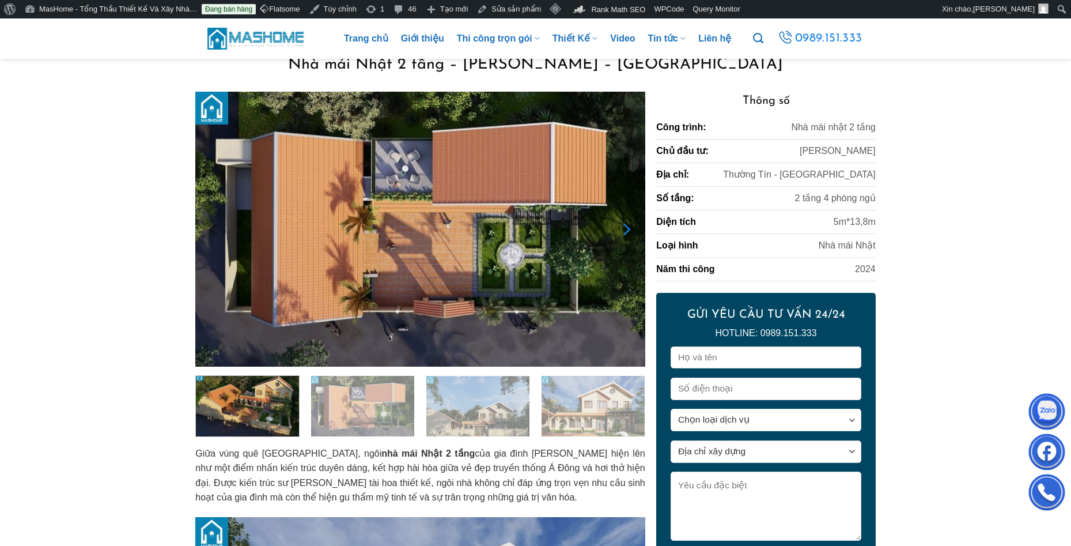
click at [626, 230] on icon "Next" at bounding box center [625, 229] width 21 height 21
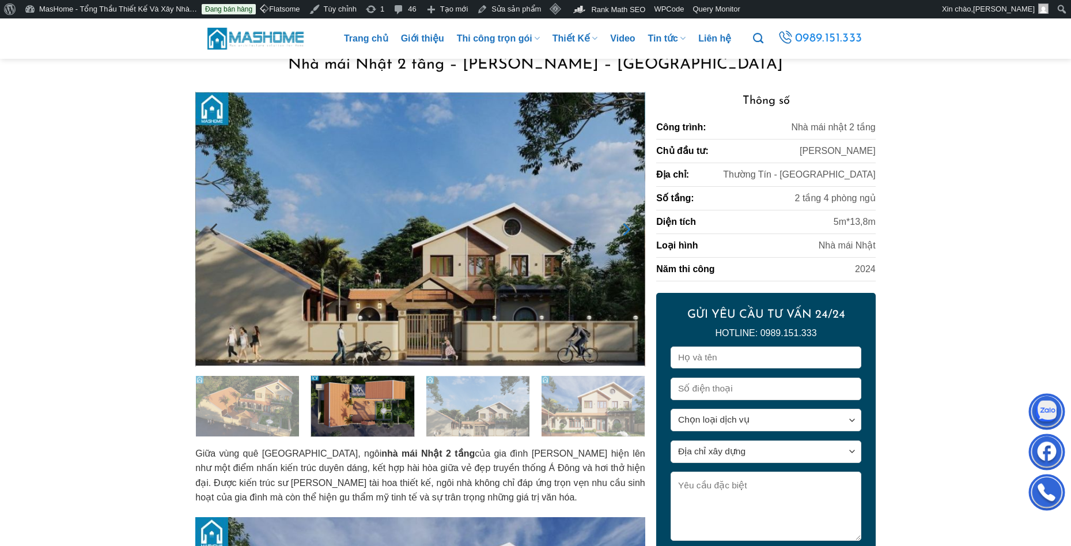
click at [626, 230] on icon "Next" at bounding box center [625, 229] width 21 height 21
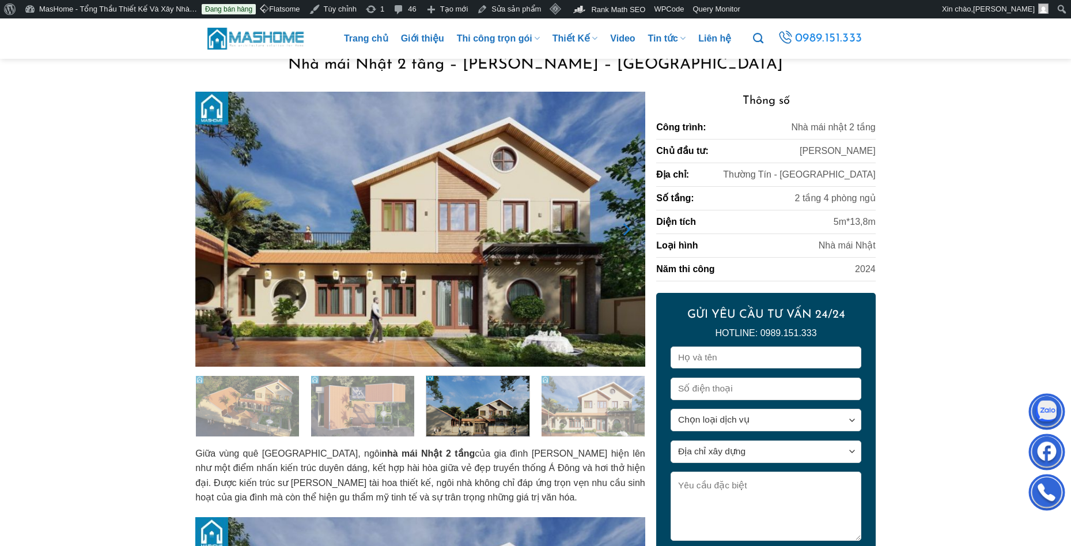
click at [626, 230] on icon "Next" at bounding box center [625, 229] width 21 height 21
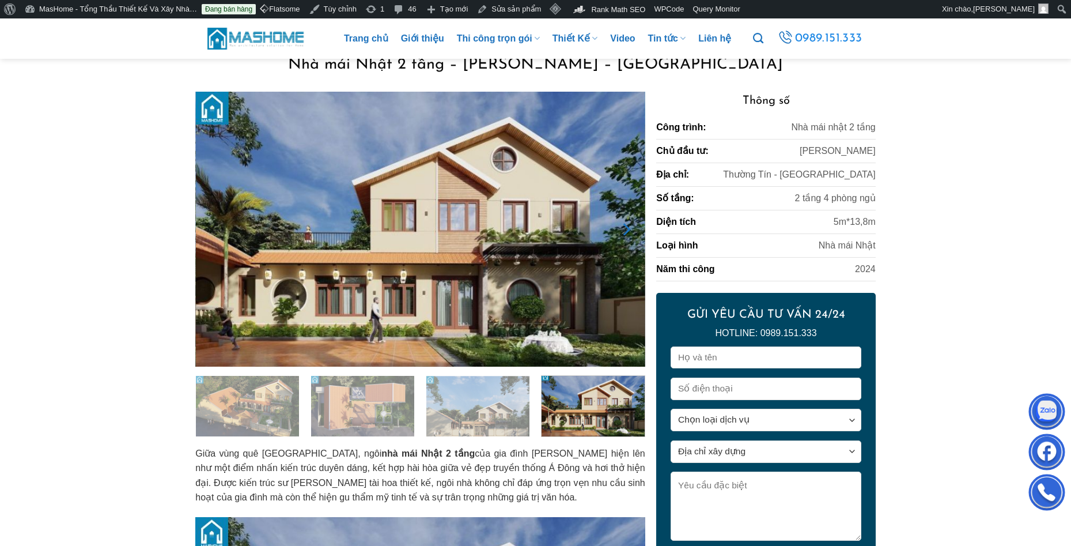
click at [627, 230] on icon "Next" at bounding box center [625, 229] width 21 height 21
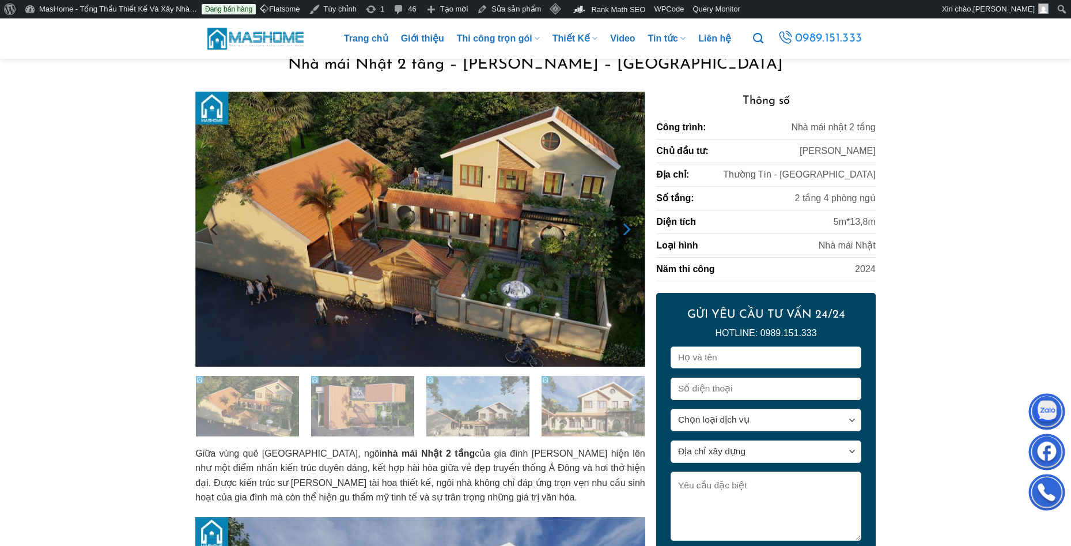
click at [627, 230] on icon "Next" at bounding box center [625, 229] width 21 height 21
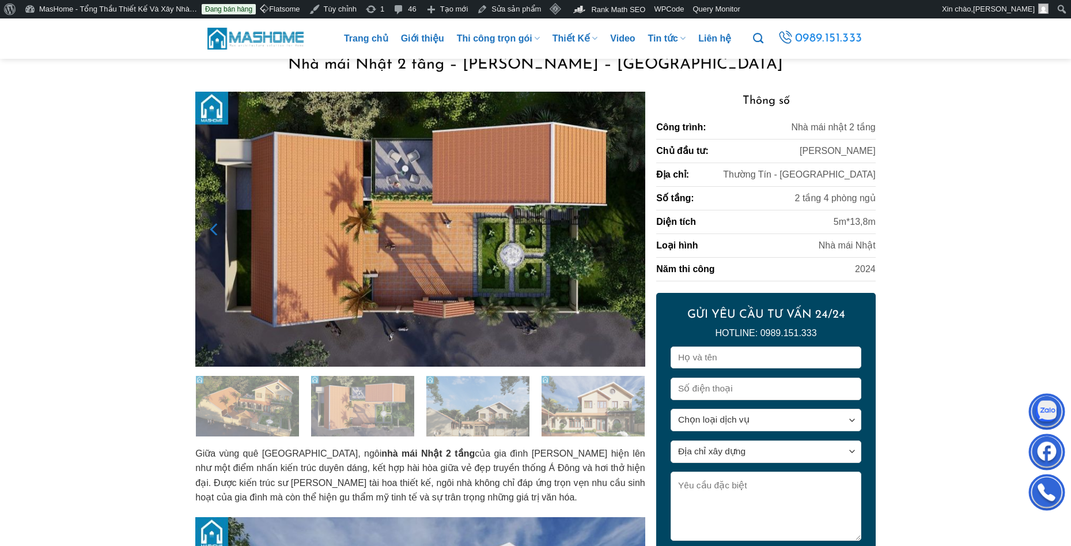
click at [217, 229] on icon "Previous" at bounding box center [215, 229] width 21 height 21
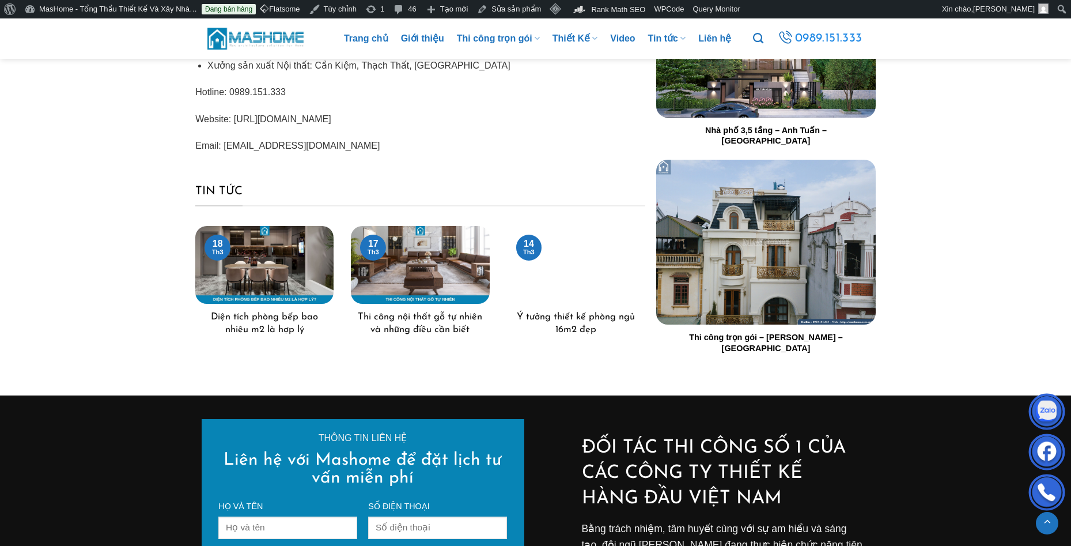
scroll to position [2618, 0]
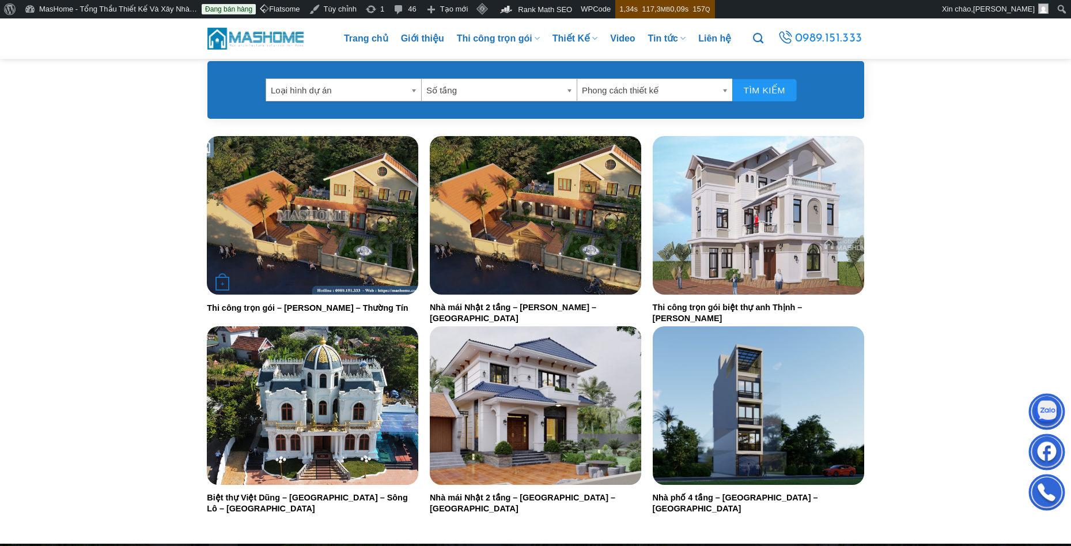
click at [315, 233] on div "+" at bounding box center [312, 215] width 211 height 158
click at [315, 233] on img "Thi công trọn gói - Anh Thịnh - Thường Tín" at bounding box center [312, 215] width 211 height 158
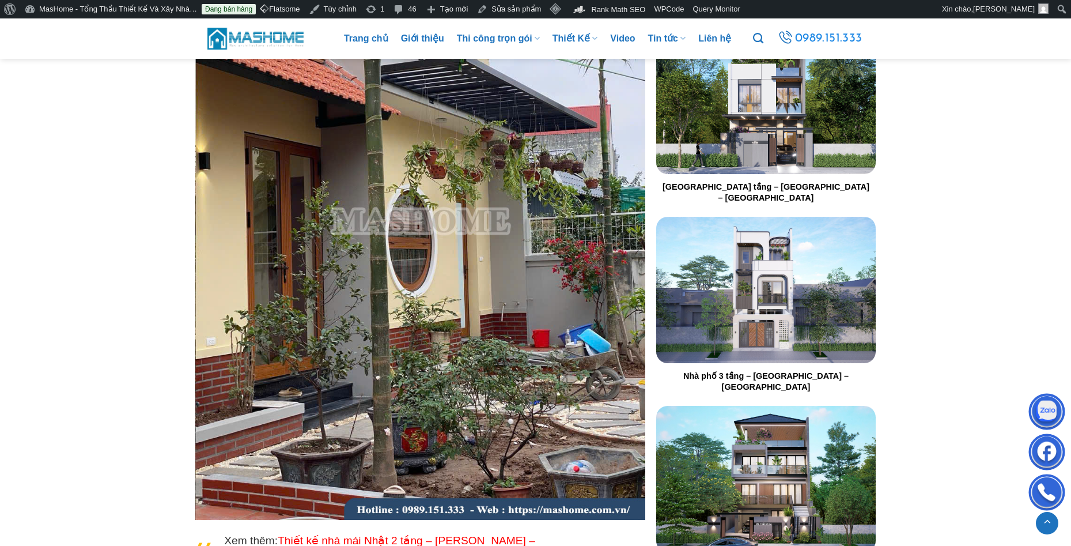
scroll to position [11119, 0]
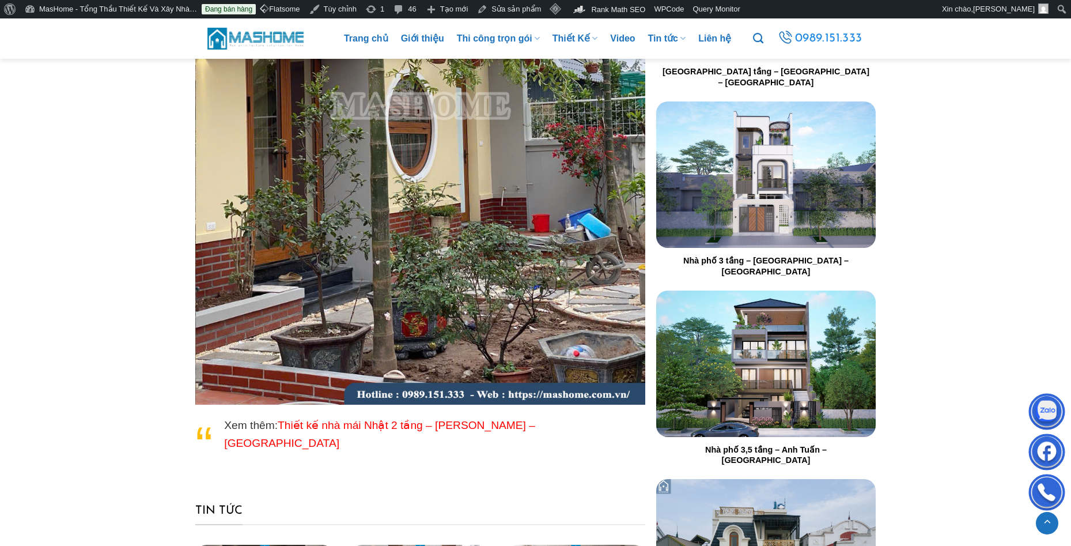
click at [385, 425] on link "Thiết kế nhà mái Nhật 2 tầng – Anh Thịnh – Thường Tín" at bounding box center [379, 434] width 311 height 30
